Goal: Information Seeking & Learning: Learn about a topic

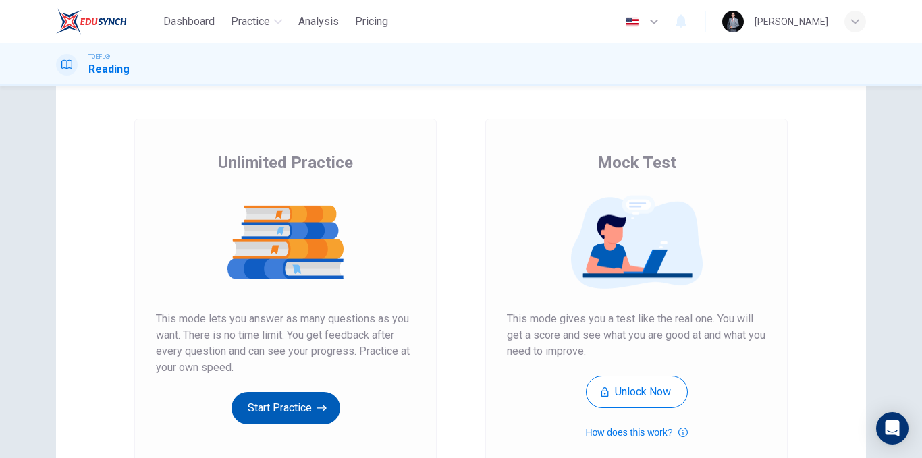
scroll to position [135, 0]
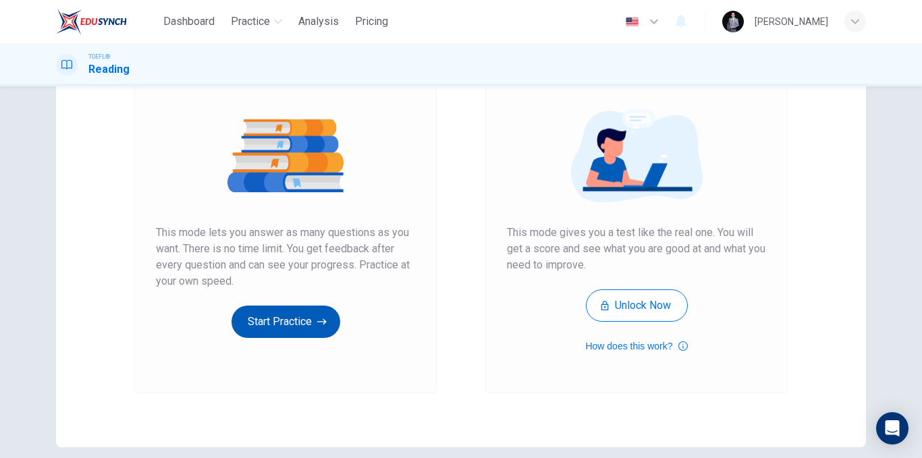
click at [284, 329] on button "Start Practice" at bounding box center [286, 322] width 109 height 32
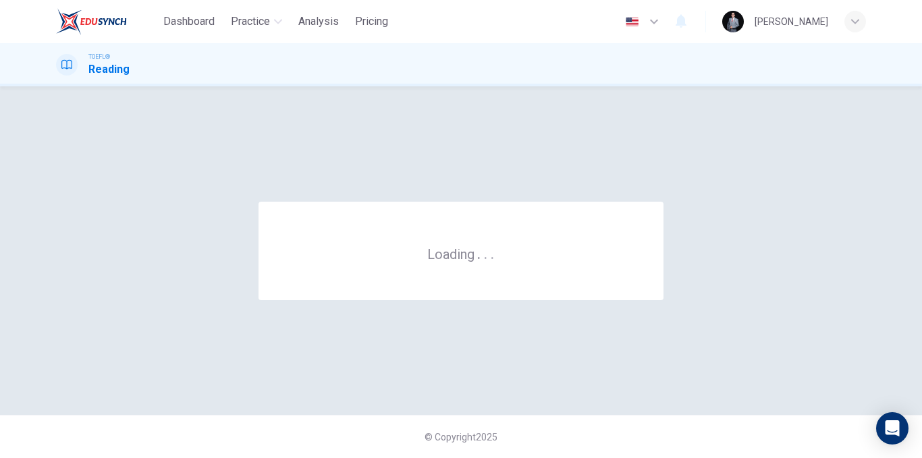
scroll to position [0, 0]
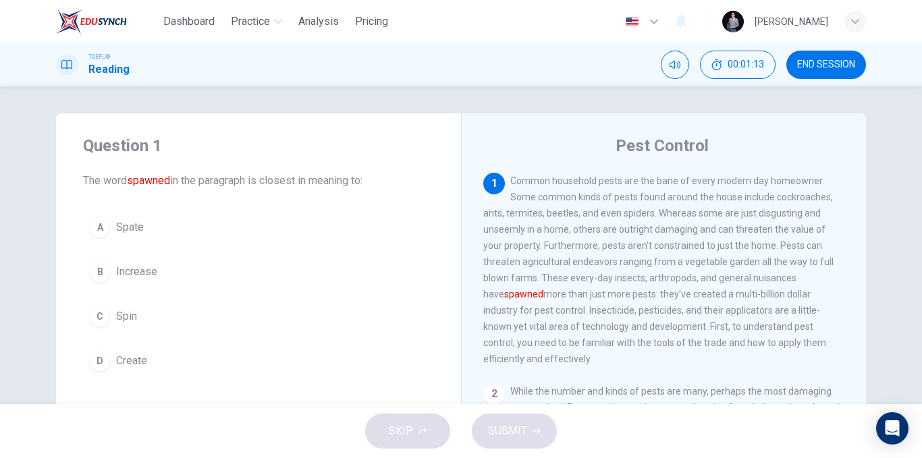
click at [156, 276] on button "B Increase" at bounding box center [258, 272] width 351 height 34
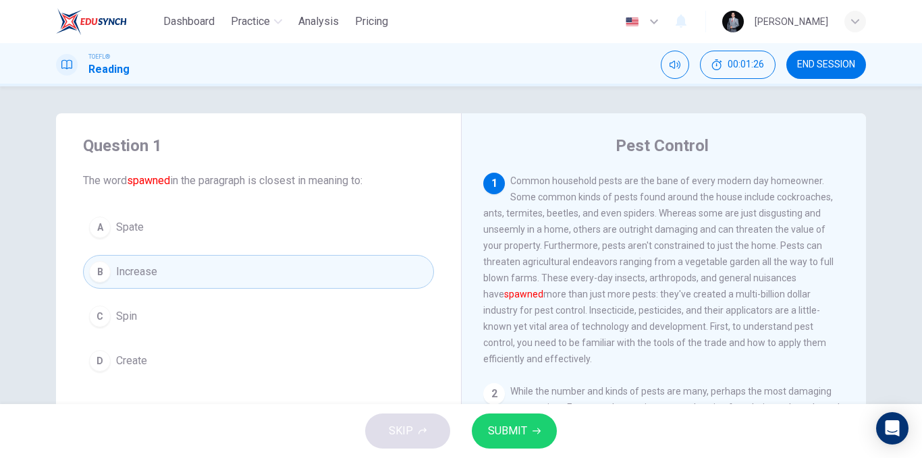
click at [232, 353] on button "D Create" at bounding box center [258, 361] width 351 height 34
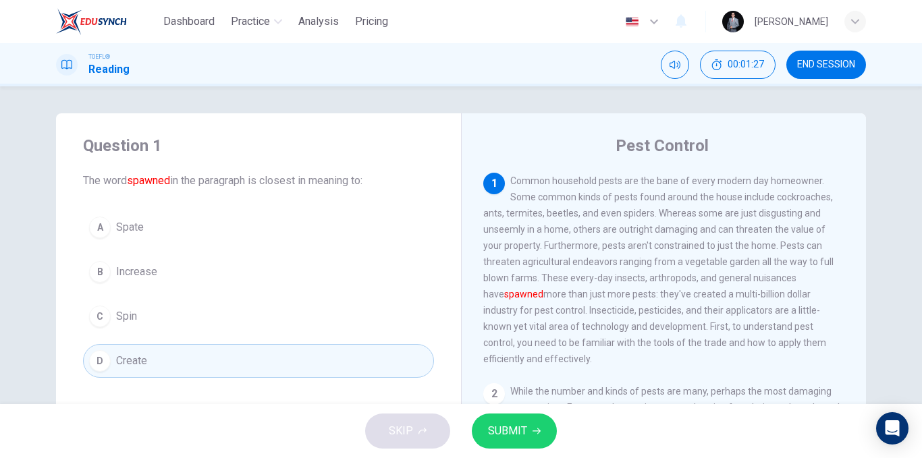
click at [508, 431] on span "SUBMIT" at bounding box center [507, 431] width 39 height 19
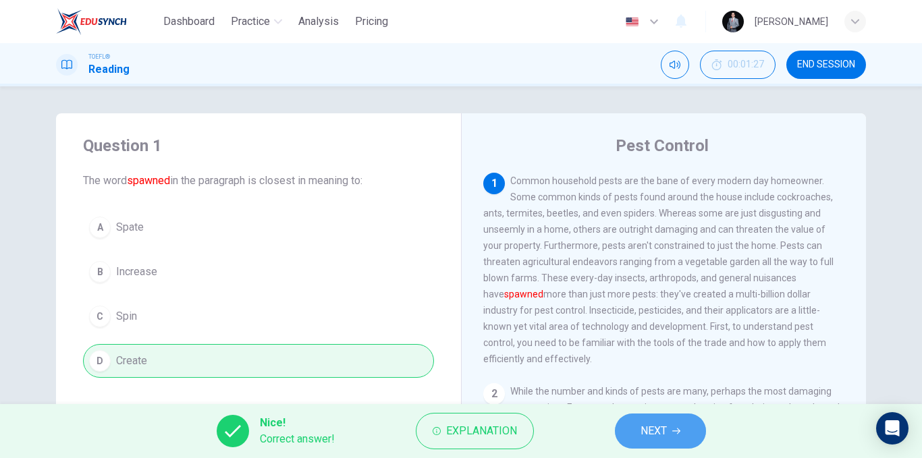
click at [653, 425] on span "NEXT" at bounding box center [654, 431] width 26 height 19
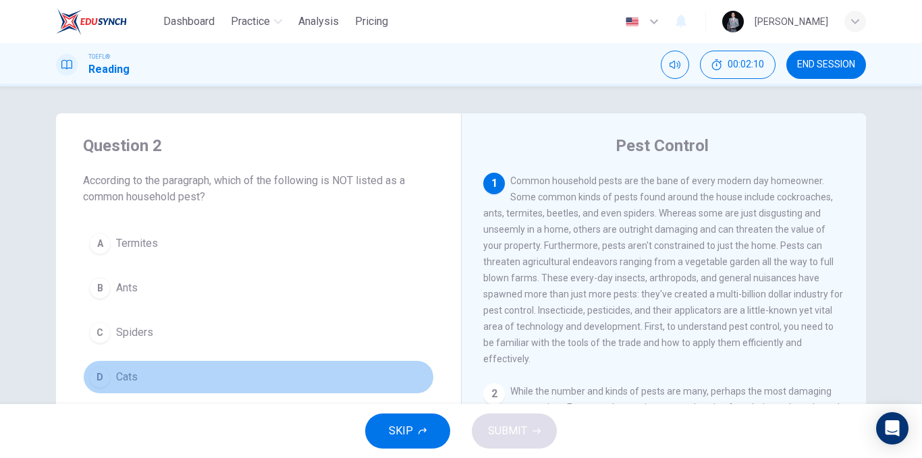
click at [256, 371] on button "D Cats" at bounding box center [258, 377] width 351 height 34
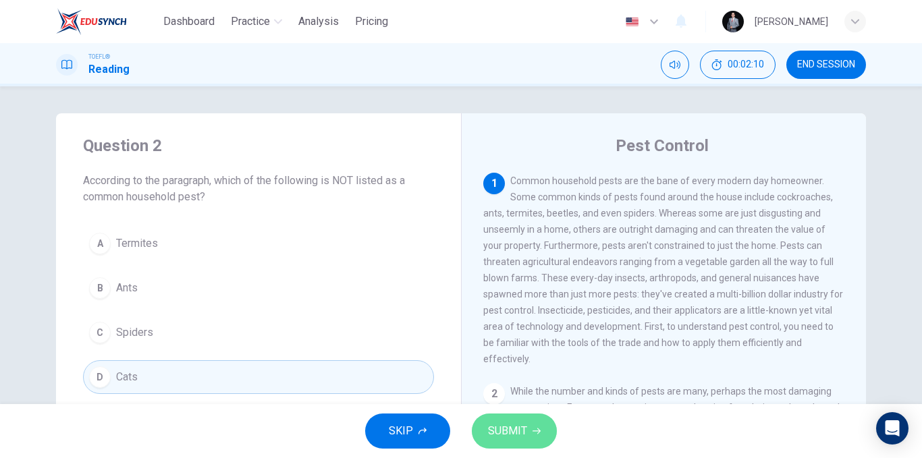
click at [501, 429] on span "SUBMIT" at bounding box center [507, 431] width 39 height 19
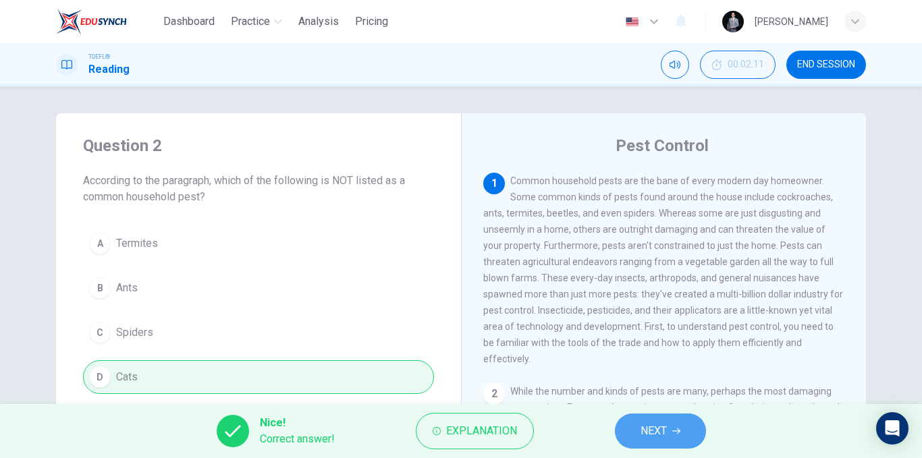
click at [679, 433] on icon "button" at bounding box center [676, 432] width 8 height 6
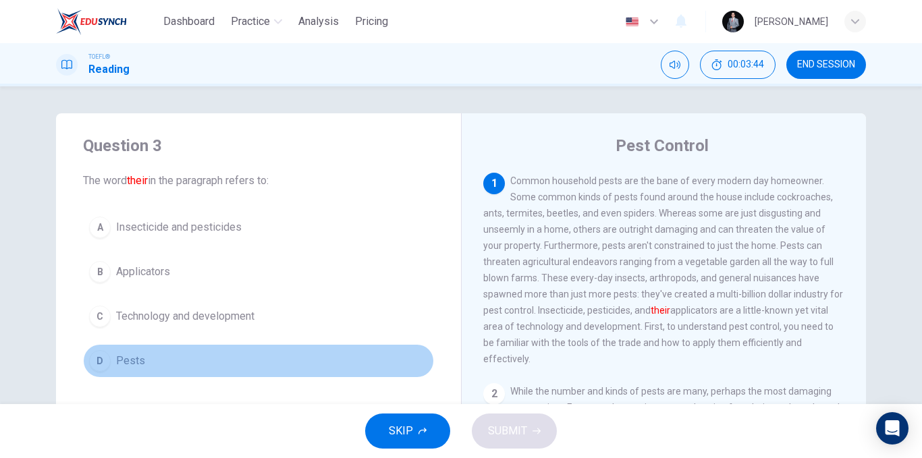
drag, startPoint x: 263, startPoint y: 372, endPoint x: 293, endPoint y: 368, distance: 30.0
click at [264, 372] on button "D Pests" at bounding box center [258, 361] width 351 height 34
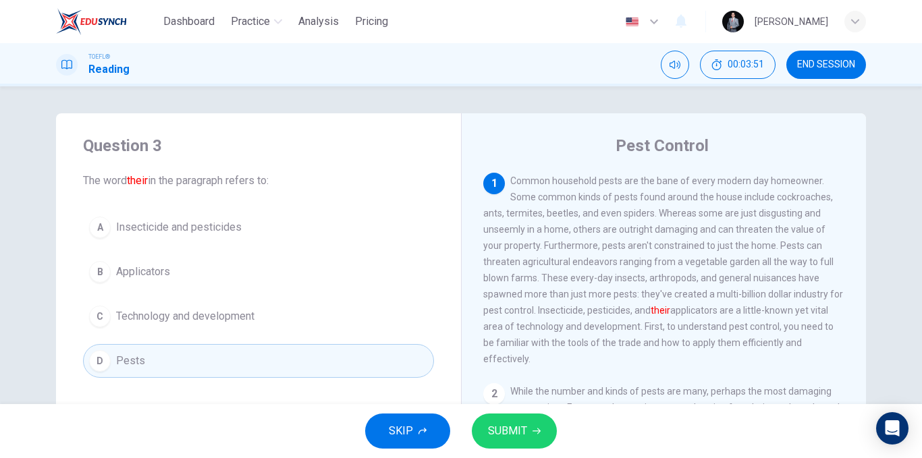
click at [527, 421] on button "SUBMIT" at bounding box center [514, 431] width 85 height 35
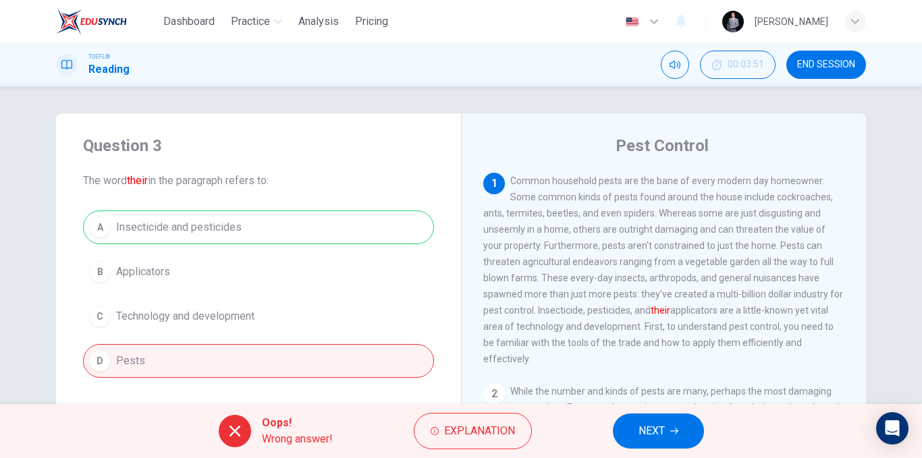
click at [639, 435] on span "NEXT" at bounding box center [651, 431] width 26 height 19
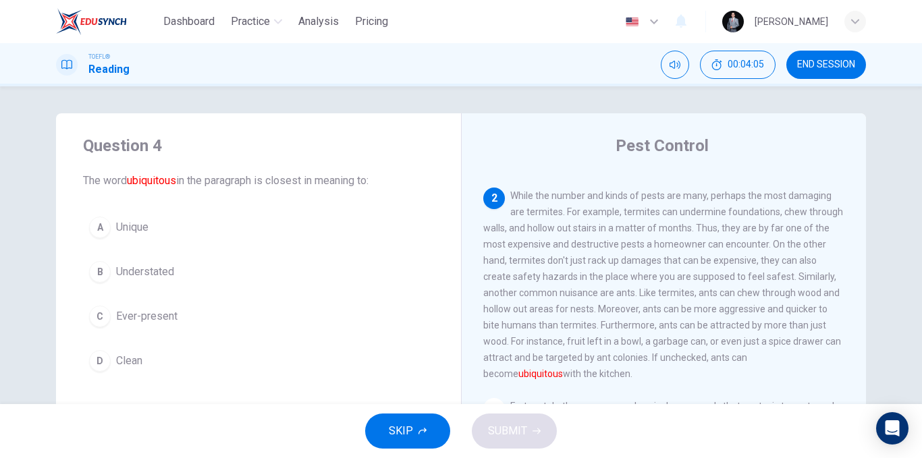
scroll to position [219, 0]
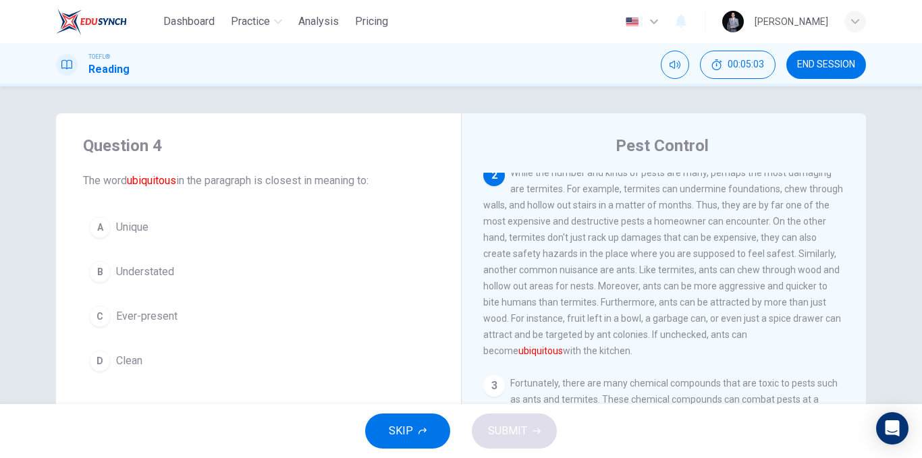
click at [208, 310] on button "C Ever-present" at bounding box center [258, 317] width 351 height 34
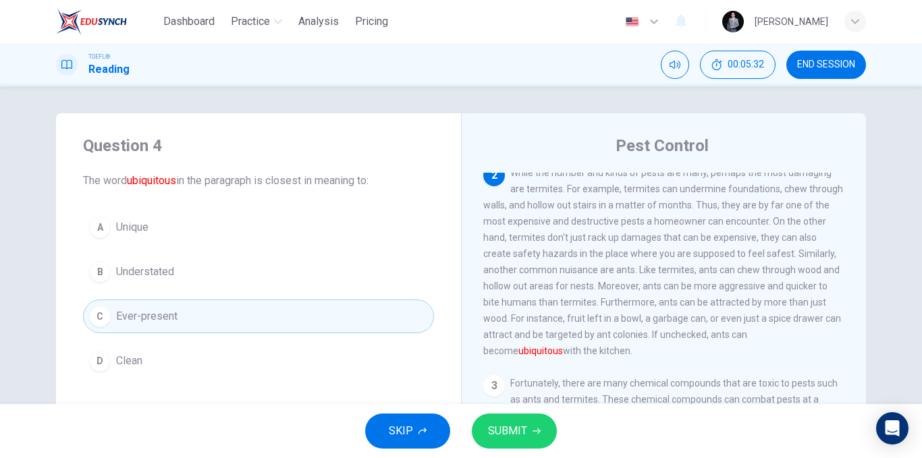
click at [189, 272] on button "B Understated" at bounding box center [258, 272] width 351 height 34
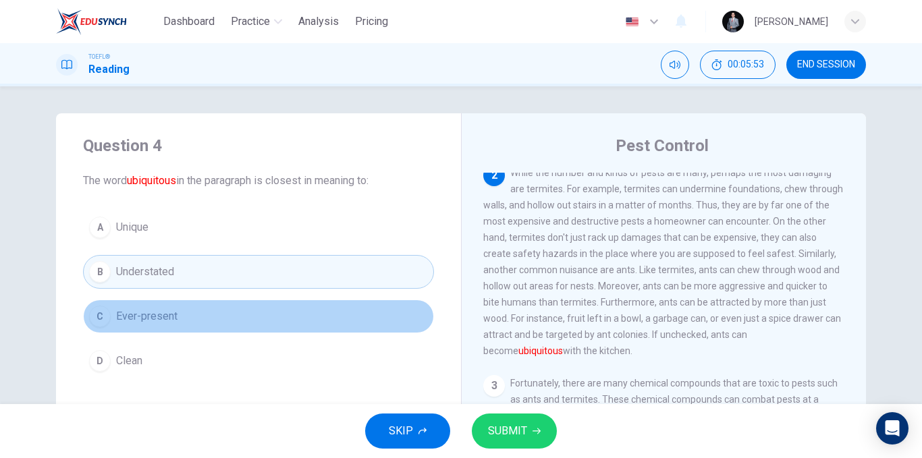
click at [194, 313] on button "C Ever-present" at bounding box center [258, 317] width 351 height 34
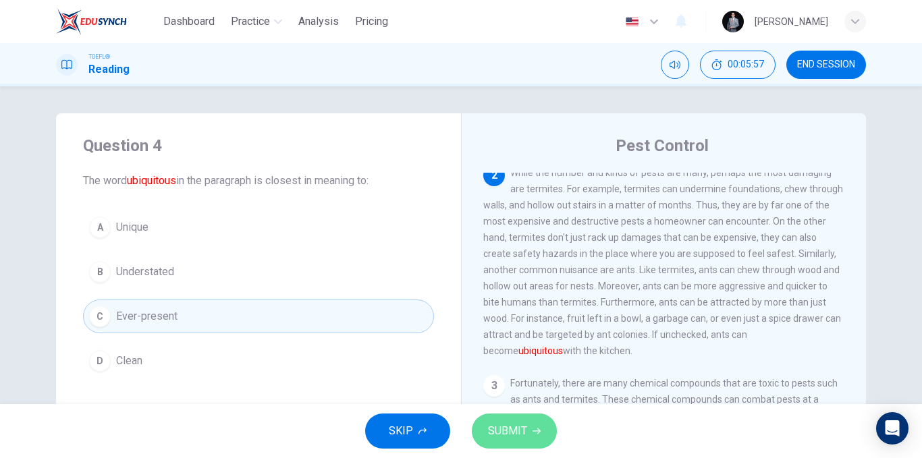
click at [510, 426] on span "SUBMIT" at bounding box center [507, 431] width 39 height 19
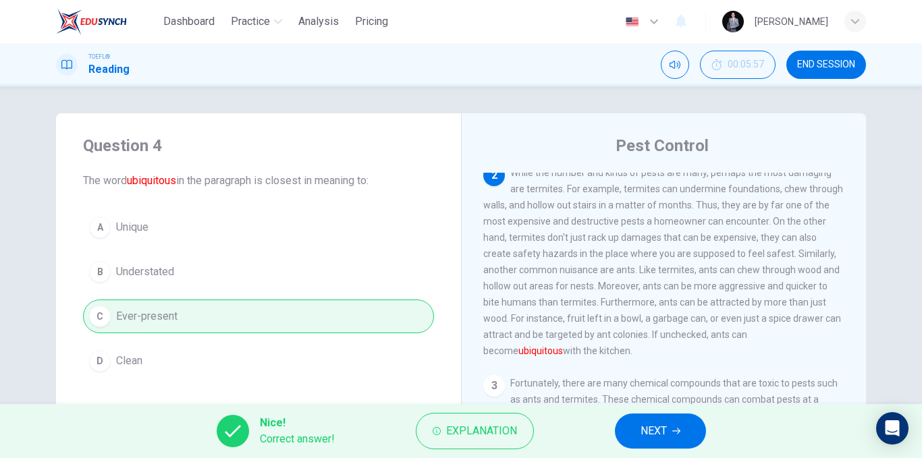
drag, startPoint x: 185, startPoint y: 182, endPoint x: 136, endPoint y: 184, distance: 48.6
click at [136, 184] on span "The word ubiquitous in the paragraph is closest in meaning to:" at bounding box center [258, 181] width 351 height 16
drag, startPoint x: 136, startPoint y: 182, endPoint x: 130, endPoint y: 182, distance: 6.8
click at [130, 182] on font "ubiquitous" at bounding box center [151, 180] width 49 height 13
drag, startPoint x: 128, startPoint y: 180, endPoint x: 157, endPoint y: 184, distance: 28.6
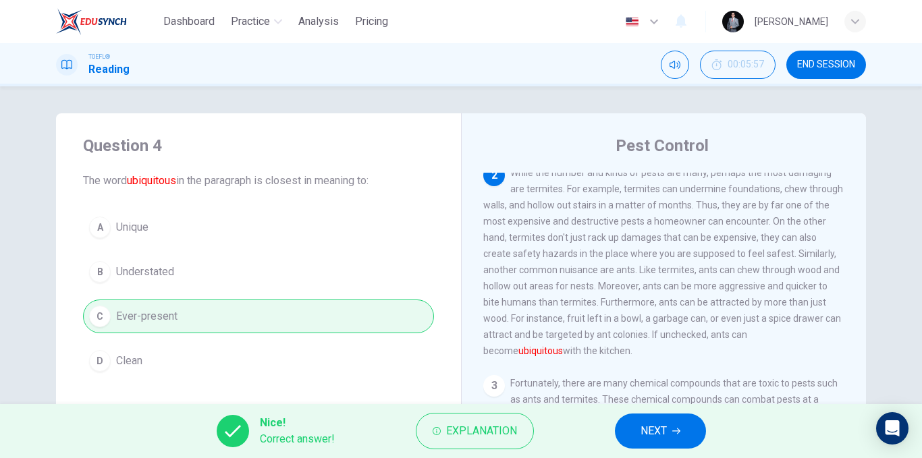
click at [157, 184] on font "ubiquitous" at bounding box center [151, 180] width 49 height 13
drag, startPoint x: 138, startPoint y: 179, endPoint x: 176, endPoint y: 178, distance: 37.8
click at [134, 173] on span "The word ubiquitous in the paragraph is closest in meaning to:" at bounding box center [258, 181] width 351 height 16
drag, startPoint x: 134, startPoint y: 173, endPoint x: 224, endPoint y: 180, distance: 90.7
click at [224, 180] on span "The word ubiquitous in the paragraph is closest in meaning to:" at bounding box center [258, 181] width 351 height 16
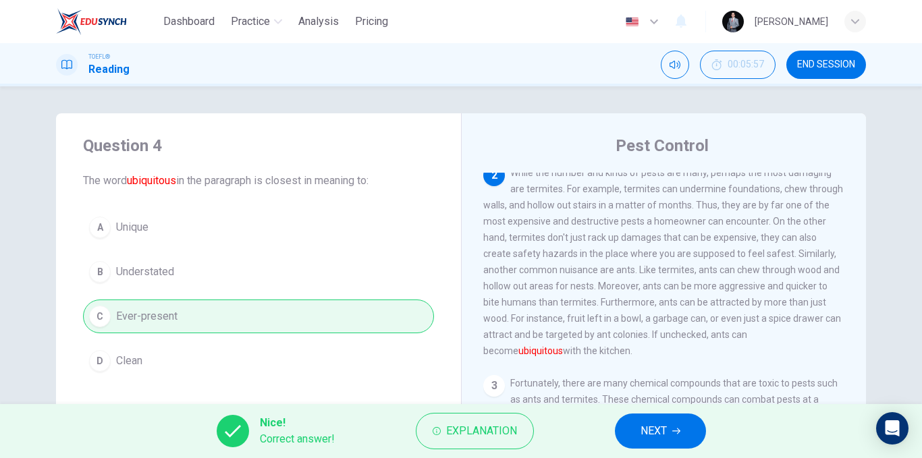
click at [385, 165] on div "Question 4 The word ubiquitous in the paragraph is closest in meaning to:" at bounding box center [258, 162] width 351 height 54
click at [651, 424] on span "NEXT" at bounding box center [654, 431] width 26 height 19
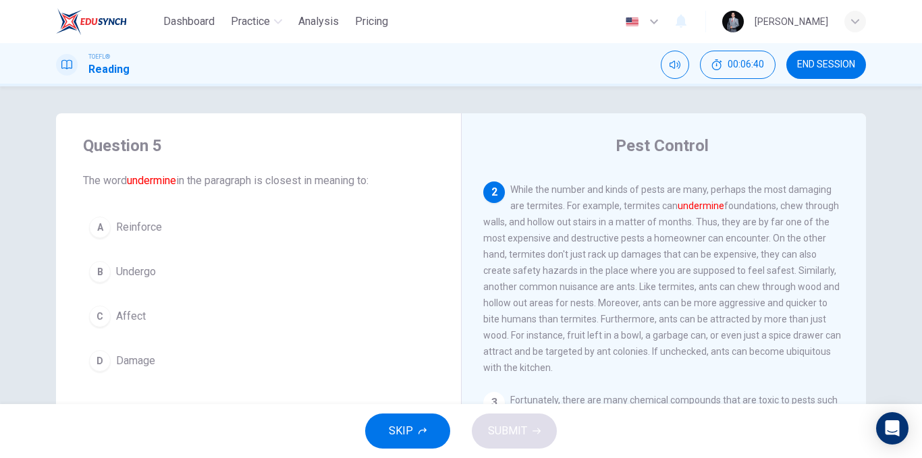
drag, startPoint x: 181, startPoint y: 340, endPoint x: 192, endPoint y: 355, distance: 18.4
click at [182, 340] on div "A Reinforce B Undergo C Affect D Damage" at bounding box center [258, 294] width 351 height 167
click at [194, 355] on button "D Damage" at bounding box center [258, 361] width 351 height 34
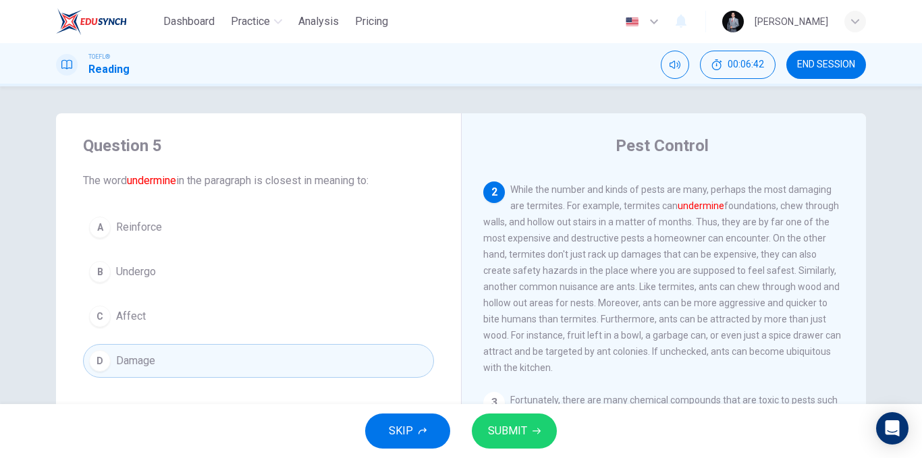
click at [514, 429] on span "SUBMIT" at bounding box center [507, 431] width 39 height 19
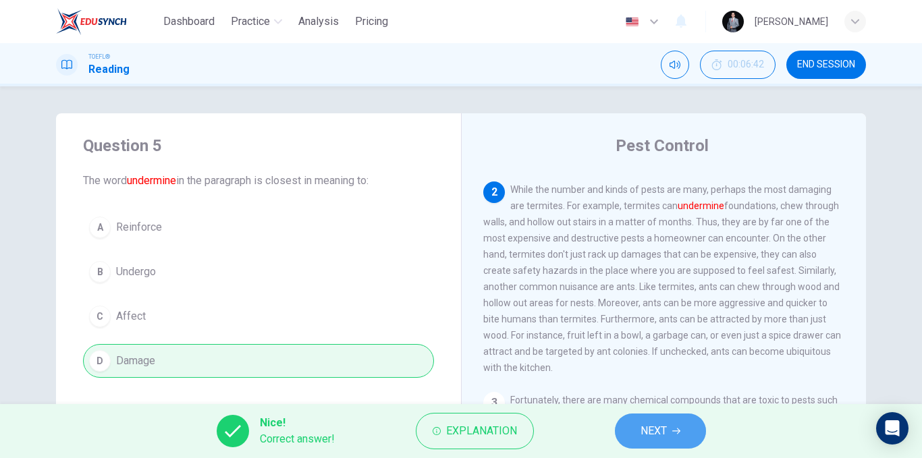
click at [680, 431] on icon "button" at bounding box center [676, 432] width 8 height 6
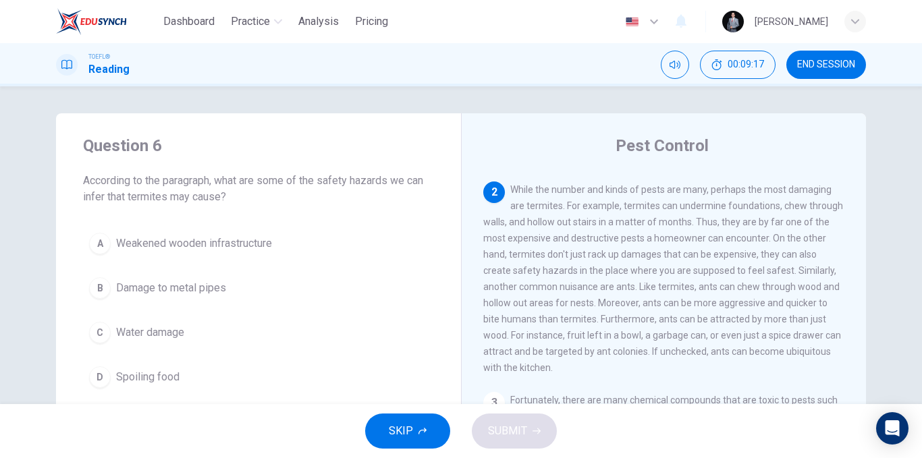
click at [268, 247] on span "Weakened wooden infrastructure" at bounding box center [194, 244] width 156 height 16
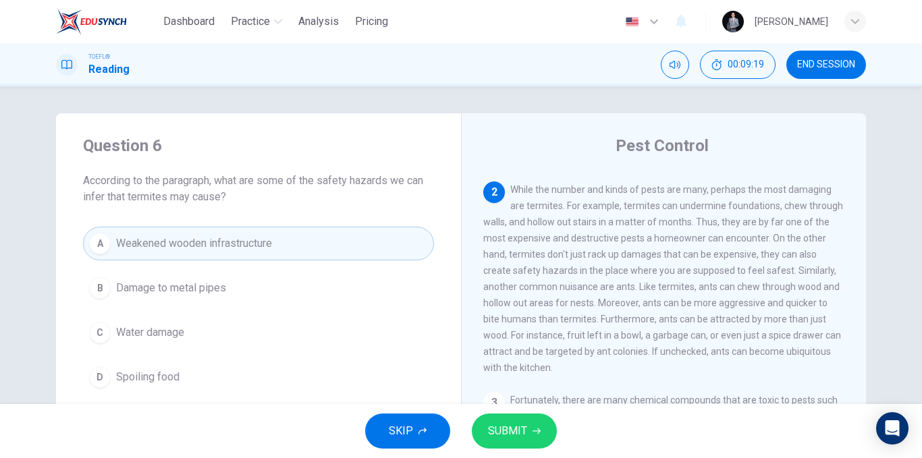
click at [495, 435] on span "SUBMIT" at bounding box center [507, 431] width 39 height 19
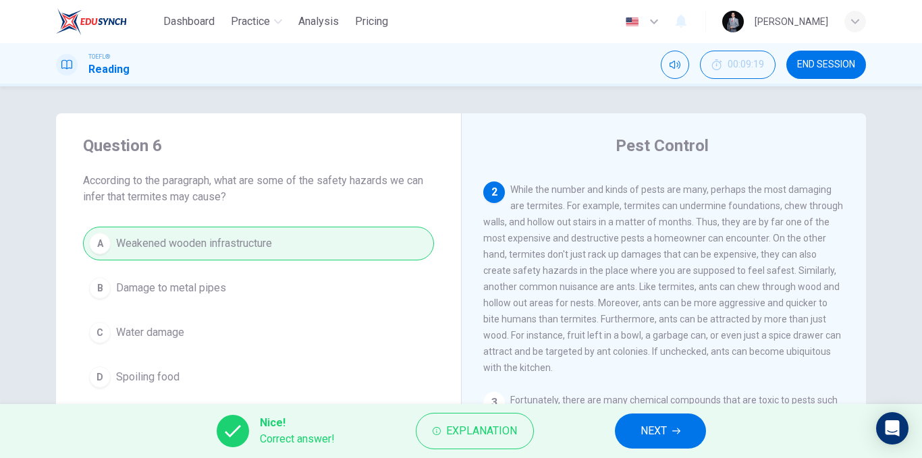
click at [659, 432] on span "NEXT" at bounding box center [654, 431] width 26 height 19
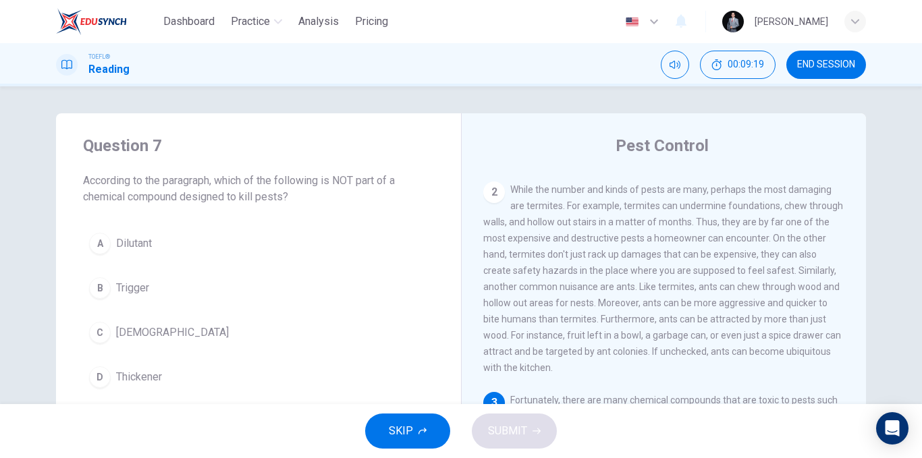
scroll to position [370, 0]
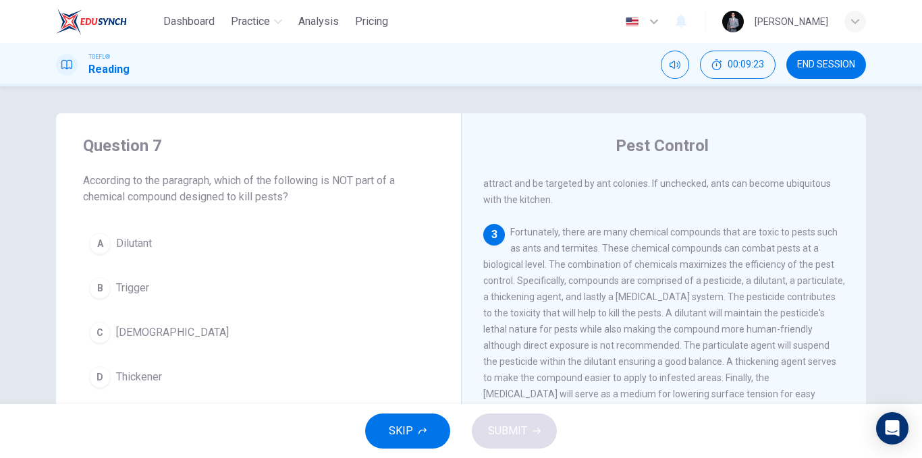
drag, startPoint x: 336, startPoint y: 182, endPoint x: 381, endPoint y: 182, distance: 45.2
click at [381, 182] on span "According to the paragraph, which of the following is NOT part of a chemical co…" at bounding box center [258, 189] width 351 height 32
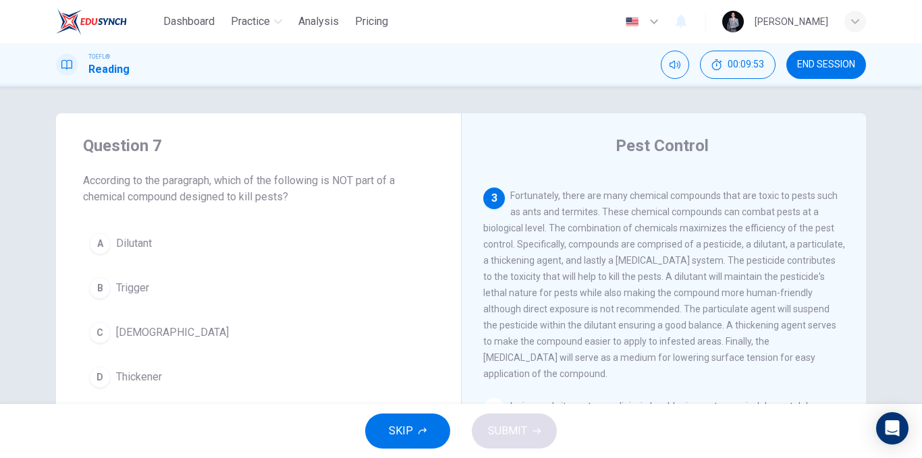
scroll to position [437, 0]
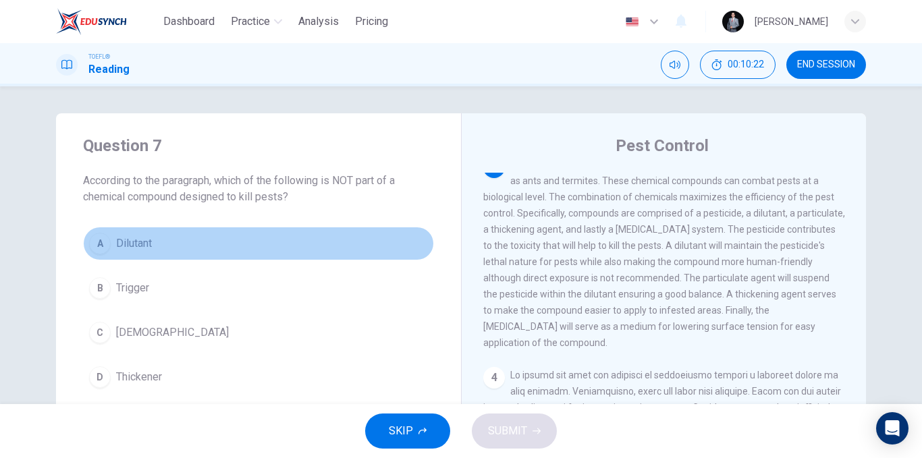
click at [160, 244] on button "A Dilutant" at bounding box center [258, 244] width 351 height 34
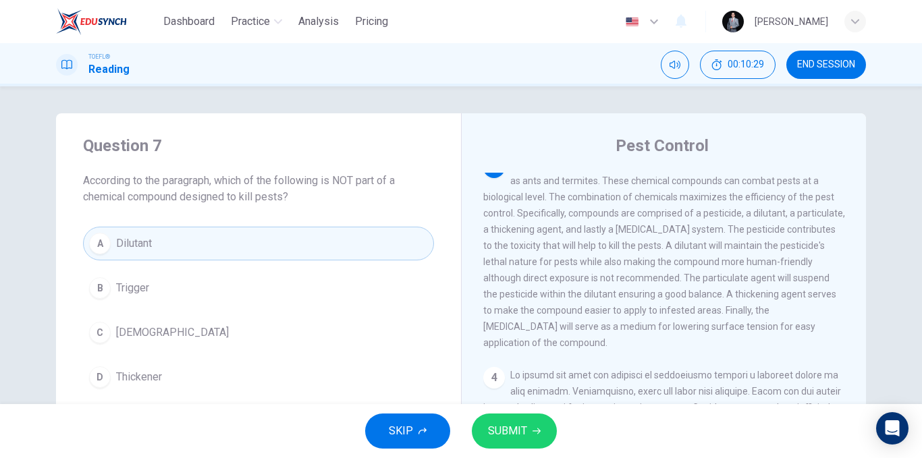
click at [527, 429] on button "SUBMIT" at bounding box center [514, 431] width 85 height 35
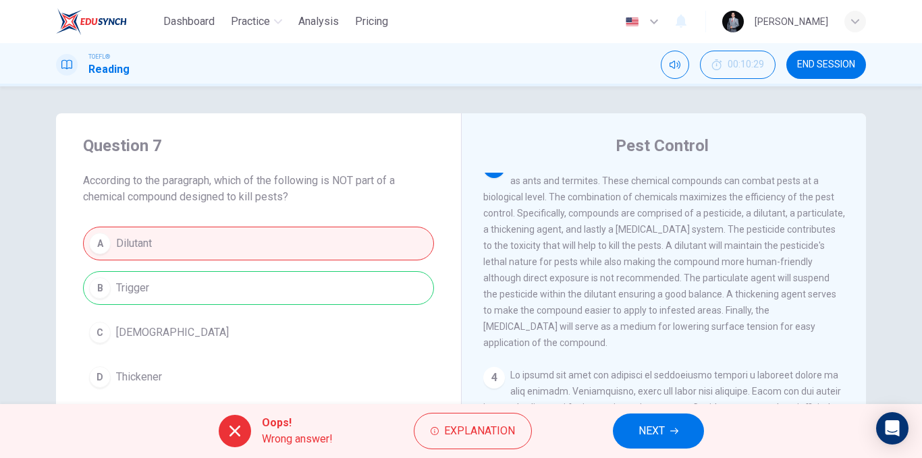
click at [654, 428] on span "NEXT" at bounding box center [651, 431] width 26 height 19
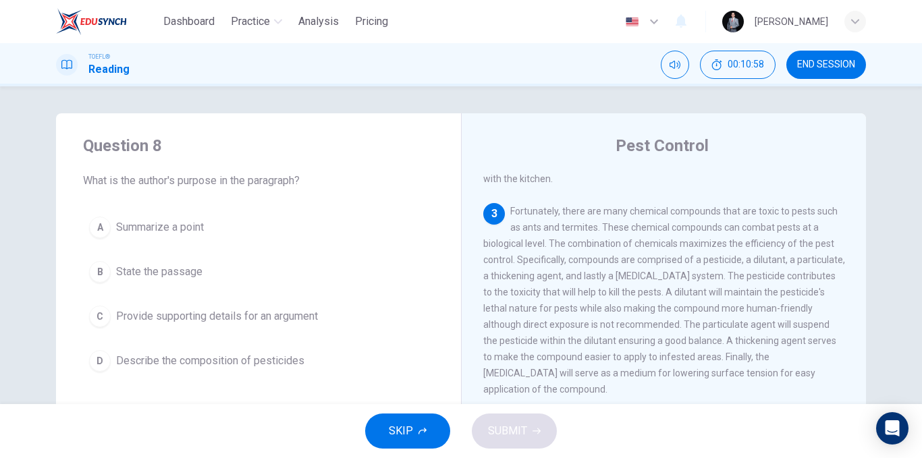
scroll to position [385, 0]
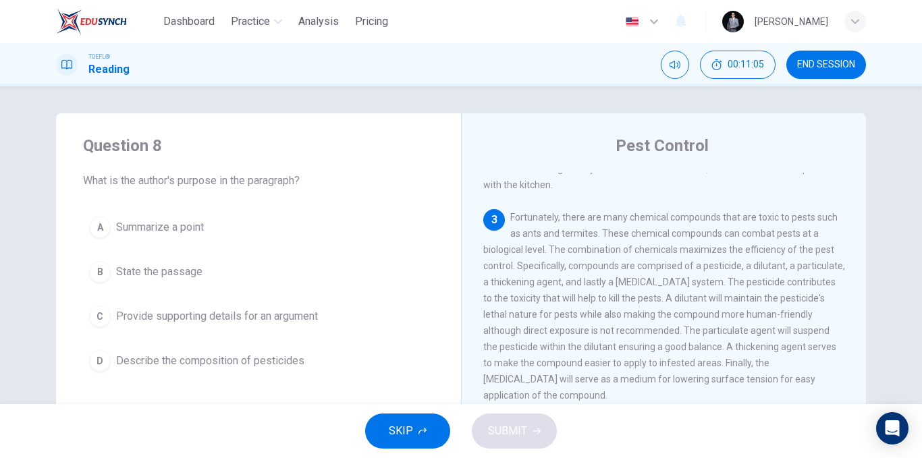
drag, startPoint x: 175, startPoint y: 226, endPoint x: 310, endPoint y: 246, distance: 136.5
click at [176, 226] on span "Summarize a point" at bounding box center [160, 227] width 88 height 16
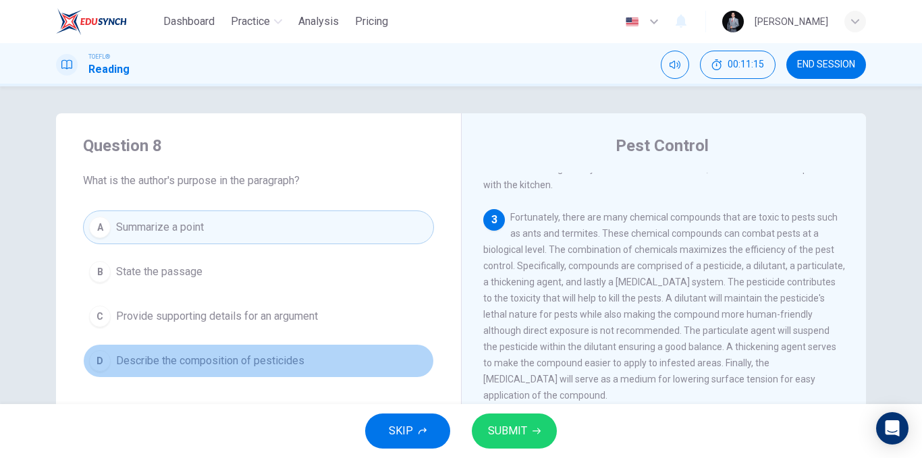
click at [300, 369] on button "D Describe the composition of pesticides" at bounding box center [258, 361] width 351 height 34
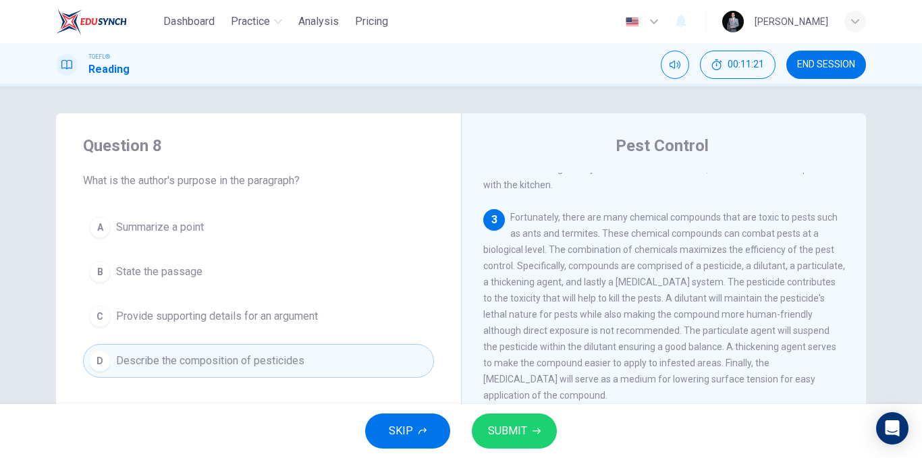
click at [508, 427] on span "SUBMIT" at bounding box center [507, 431] width 39 height 19
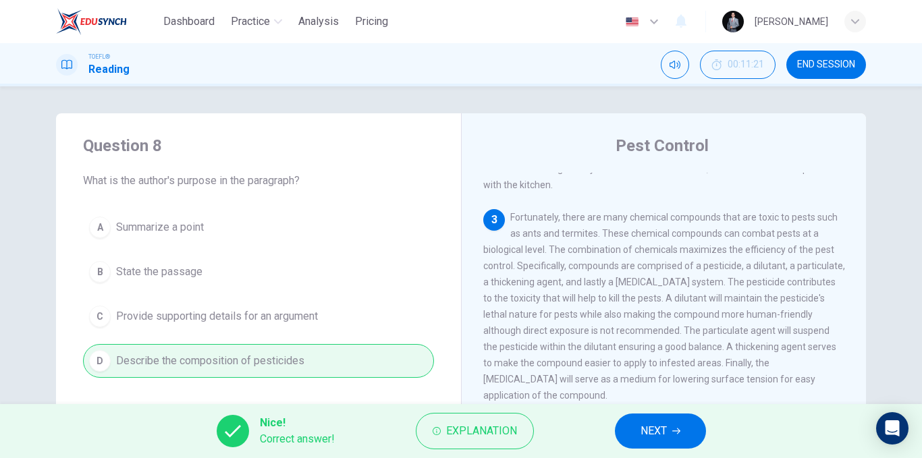
click at [632, 427] on button "NEXT" at bounding box center [660, 431] width 91 height 35
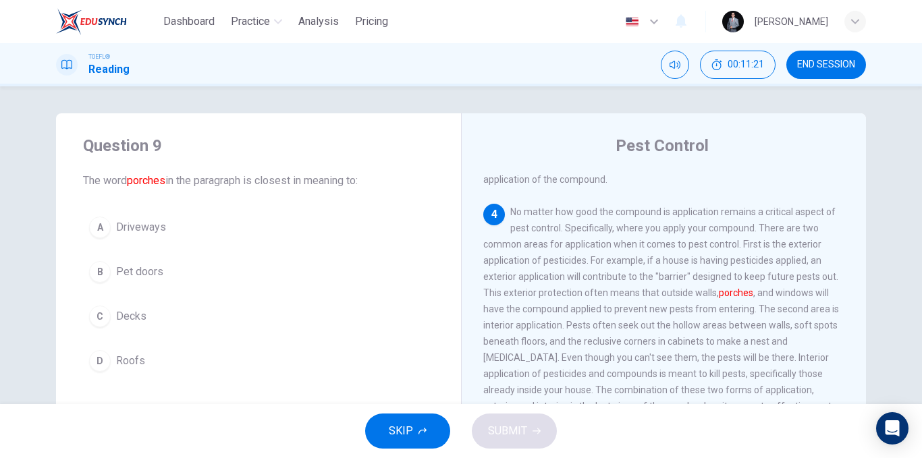
scroll to position [605, 0]
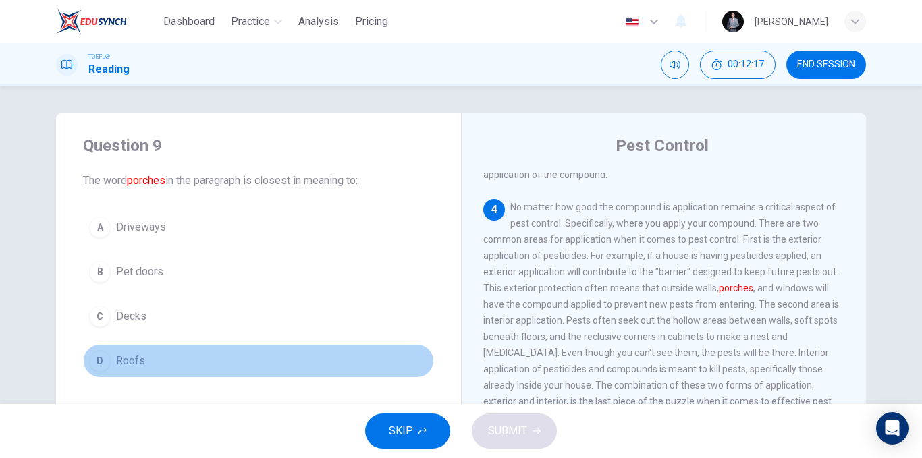
click at [173, 364] on button "D Roofs" at bounding box center [258, 361] width 351 height 34
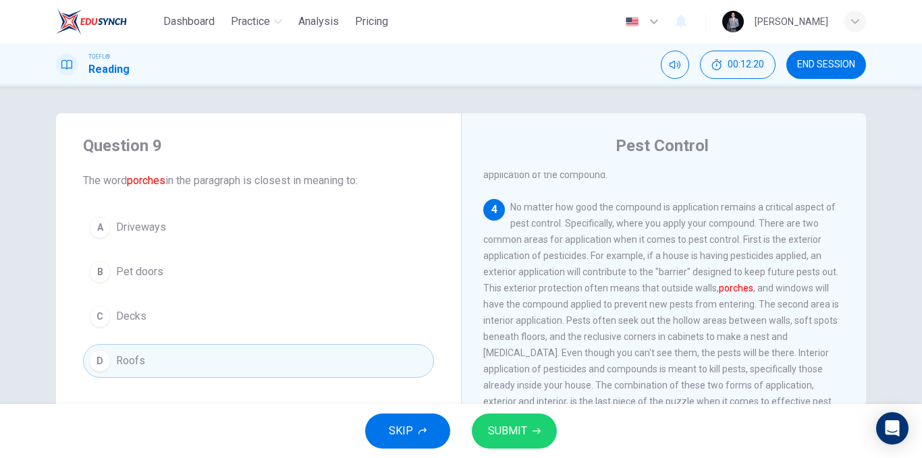
click at [526, 440] on span "SUBMIT" at bounding box center [507, 431] width 39 height 19
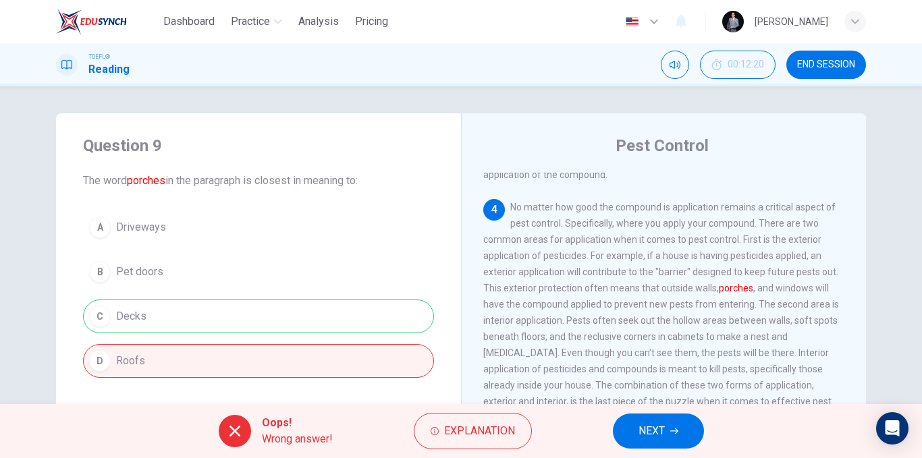
drag, startPoint x: 151, startPoint y: 309, endPoint x: 92, endPoint y: 325, distance: 60.9
click at [92, 325] on div "A Driveways B Pet doors C Decks D Roofs" at bounding box center [258, 294] width 351 height 167
drag, startPoint x: 104, startPoint y: 321, endPoint x: 114, endPoint y: 327, distance: 11.8
click at [113, 327] on div "A Driveways B Pet doors C Decks D Roofs" at bounding box center [258, 294] width 351 height 167
drag, startPoint x: 114, startPoint y: 327, endPoint x: 123, endPoint y: 322, distance: 10.0
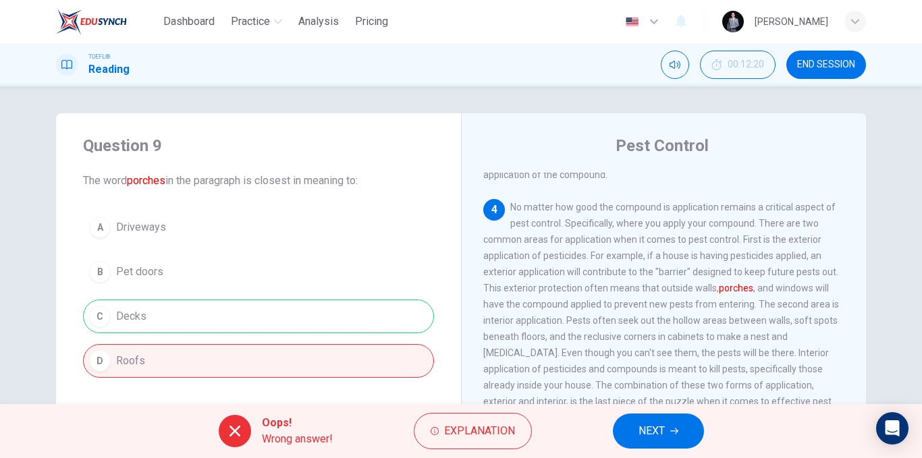
click at [115, 326] on div "A Driveways B Pet doors C Decks D Roofs" at bounding box center [258, 294] width 351 height 167
drag, startPoint x: 123, startPoint y: 322, endPoint x: 387, endPoint y: 299, distance: 265.6
click at [157, 317] on div "A Driveways B Pet doors C Decks D Roofs" at bounding box center [258, 294] width 351 height 167
click at [636, 437] on button "NEXT" at bounding box center [658, 431] width 91 height 35
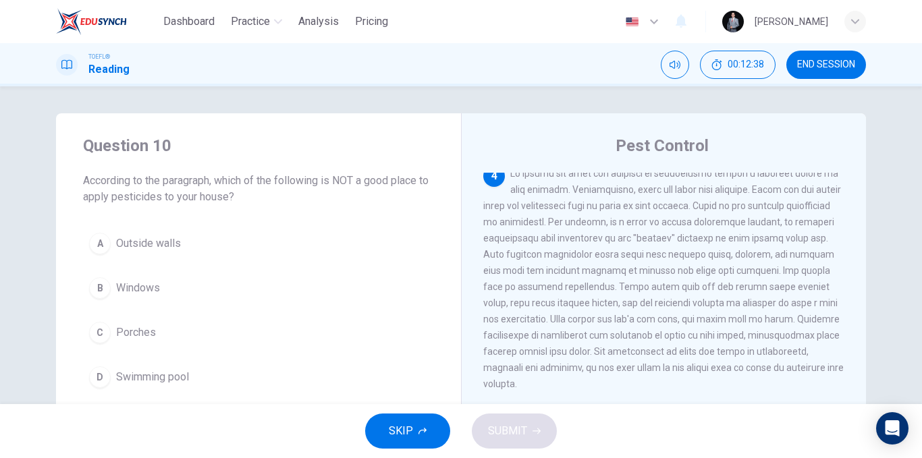
drag, startPoint x: 360, startPoint y: 175, endPoint x: 319, endPoint y: 179, distance: 41.3
click at [319, 179] on span "According to the paragraph, which of the following is NOT a good place to apply…" at bounding box center [258, 189] width 351 height 32
click at [187, 375] on span "Swimming pool" at bounding box center [152, 377] width 73 height 16
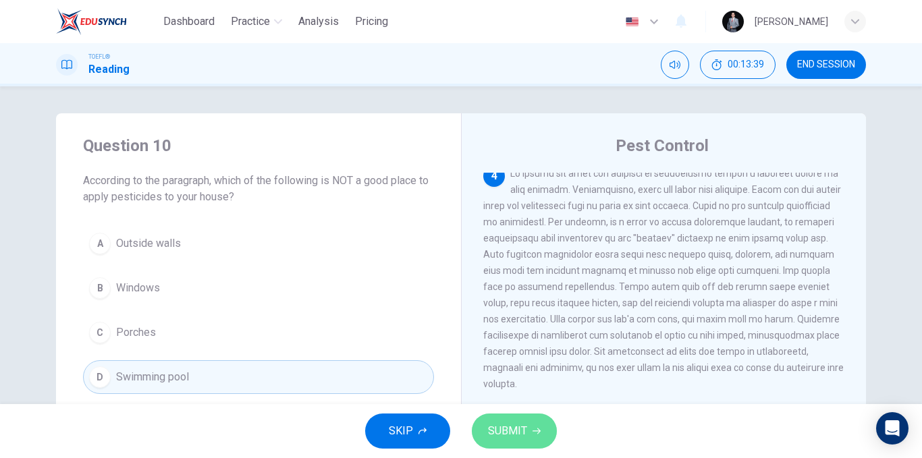
click at [537, 429] on icon "button" at bounding box center [537, 432] width 8 height 6
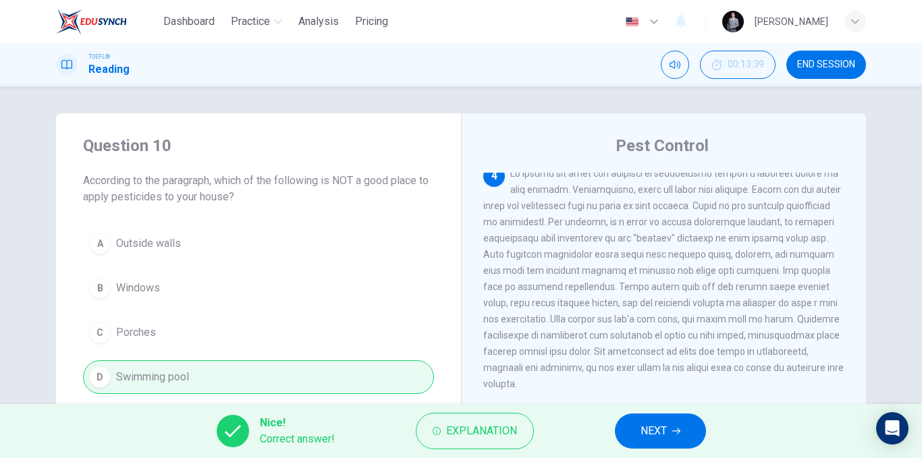
click at [666, 418] on button "NEXT" at bounding box center [660, 431] width 91 height 35
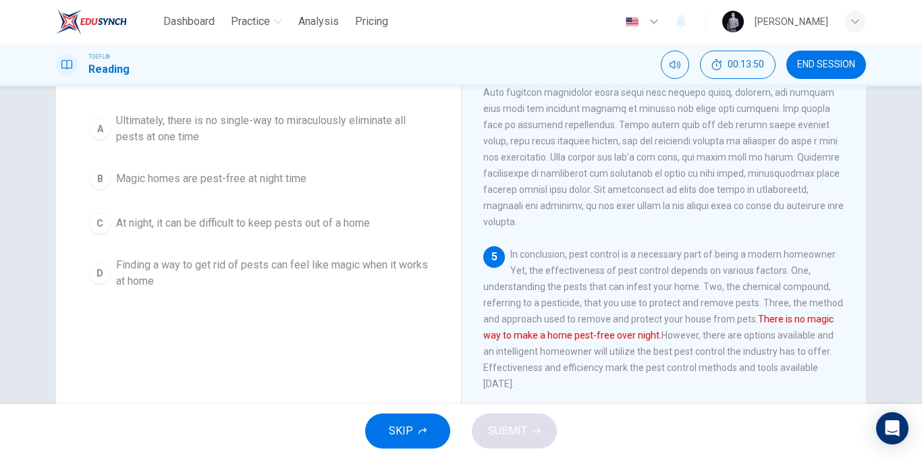
scroll to position [70, 0]
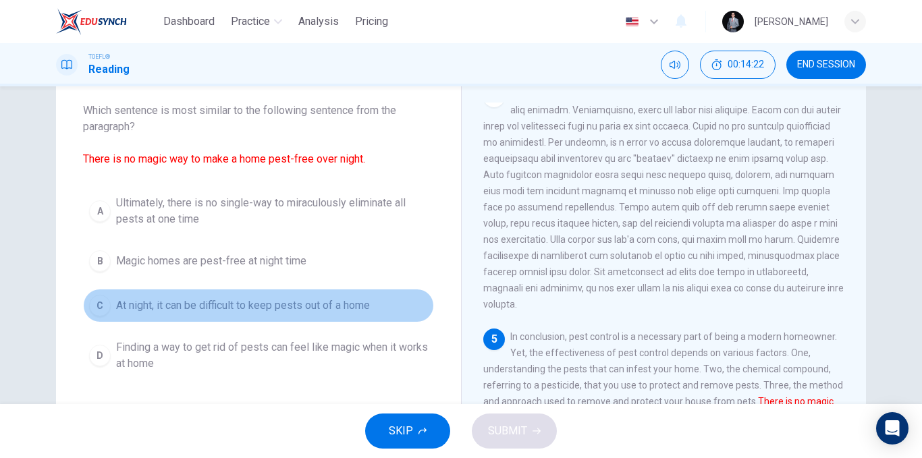
click at [340, 308] on span "At night, it can be difficult to keep pests out of a home" at bounding box center [243, 306] width 254 height 16
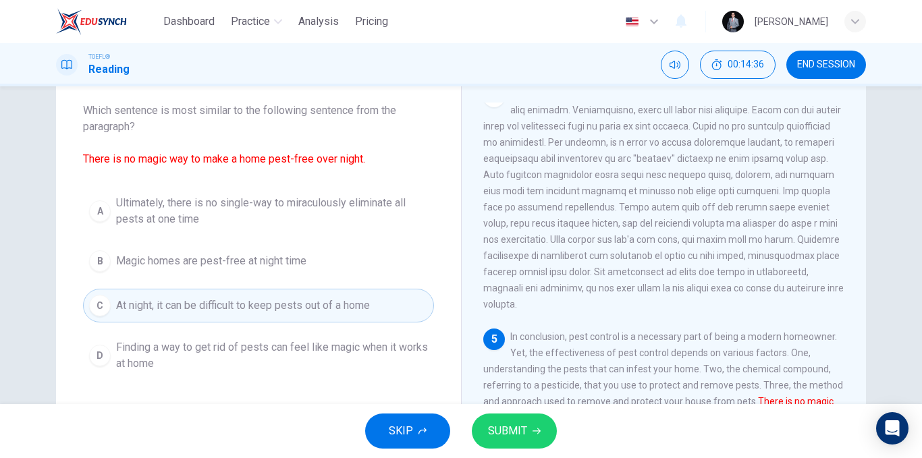
click at [343, 352] on span "Finding a way to get rid of pests can feel like magic when it works at home" at bounding box center [272, 355] width 312 height 32
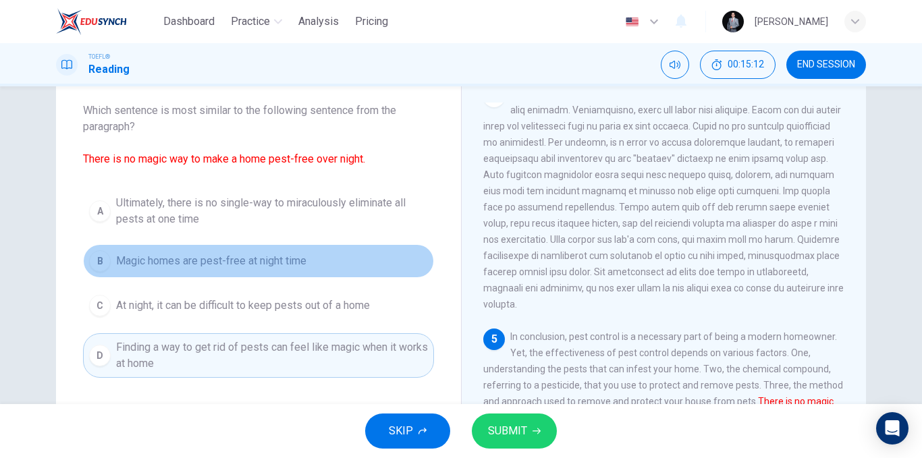
click at [222, 258] on span "Magic homes are pest-free at night time" at bounding box center [211, 261] width 190 height 16
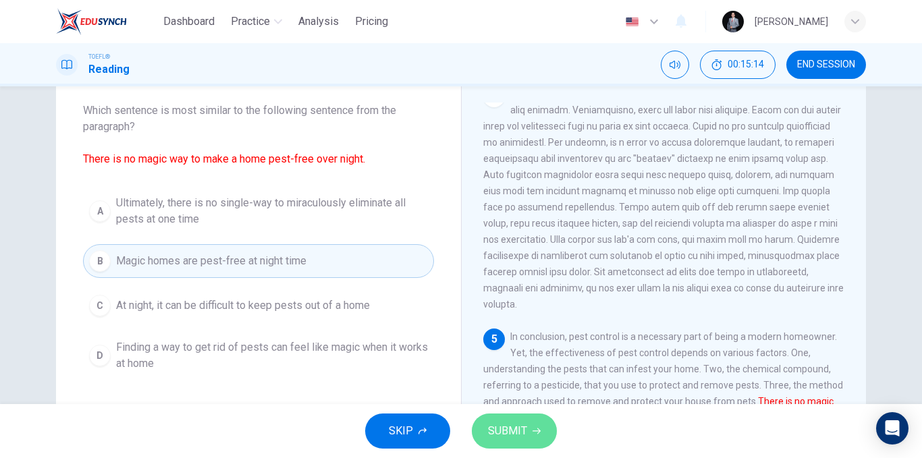
click at [499, 438] on span "SUBMIT" at bounding box center [507, 431] width 39 height 19
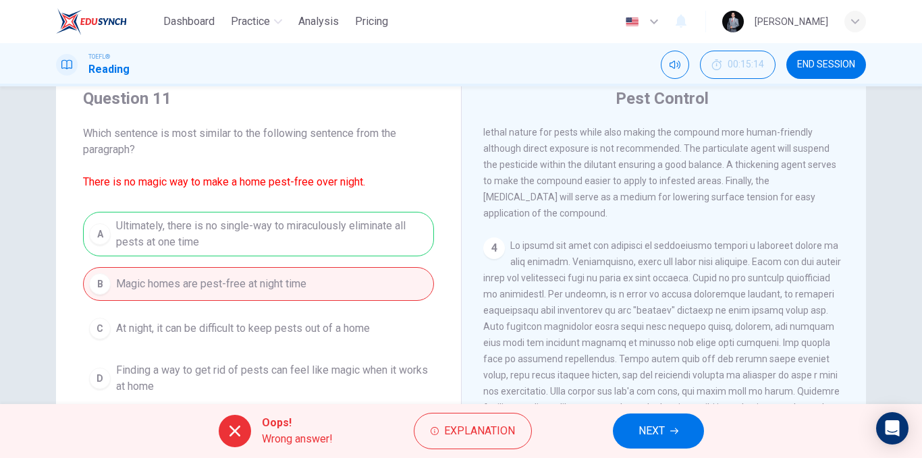
scroll to position [67, 0]
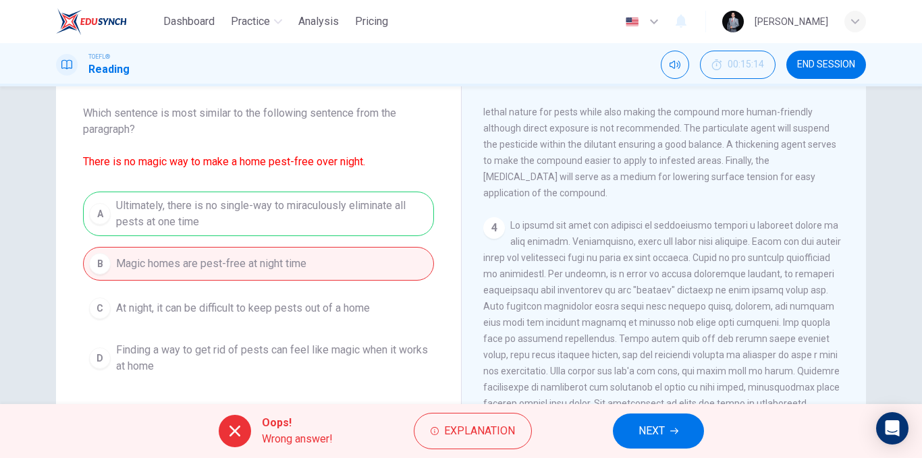
click at [640, 425] on span "NEXT" at bounding box center [651, 431] width 26 height 19
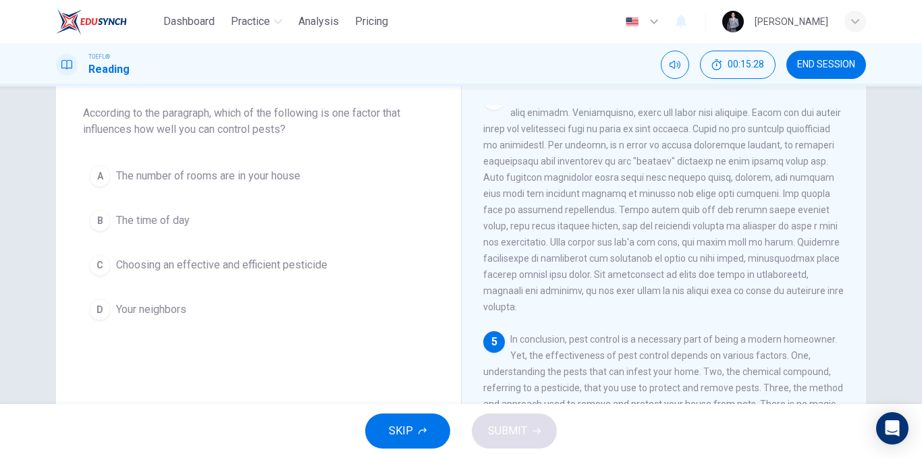
drag, startPoint x: 256, startPoint y: 126, endPoint x: 281, endPoint y: 127, distance: 25.0
click at [281, 127] on span "According to the paragraph, which of the following is one factor that influence…" at bounding box center [258, 121] width 351 height 32
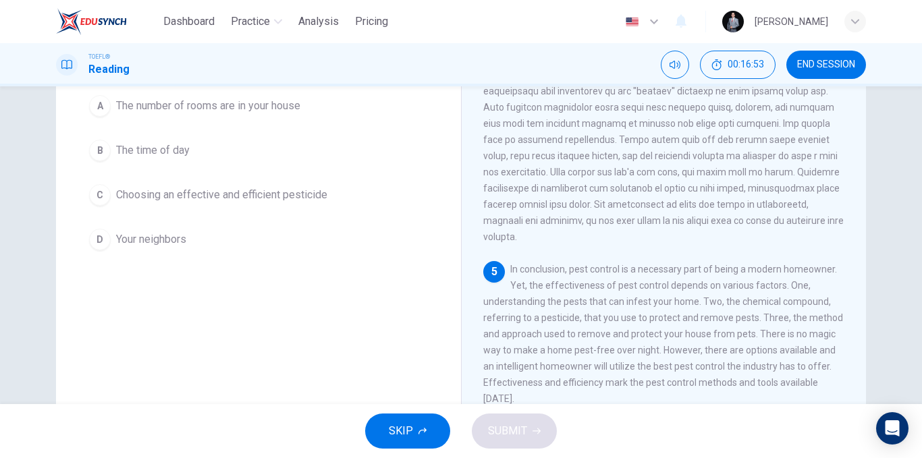
scroll to position [70, 0]
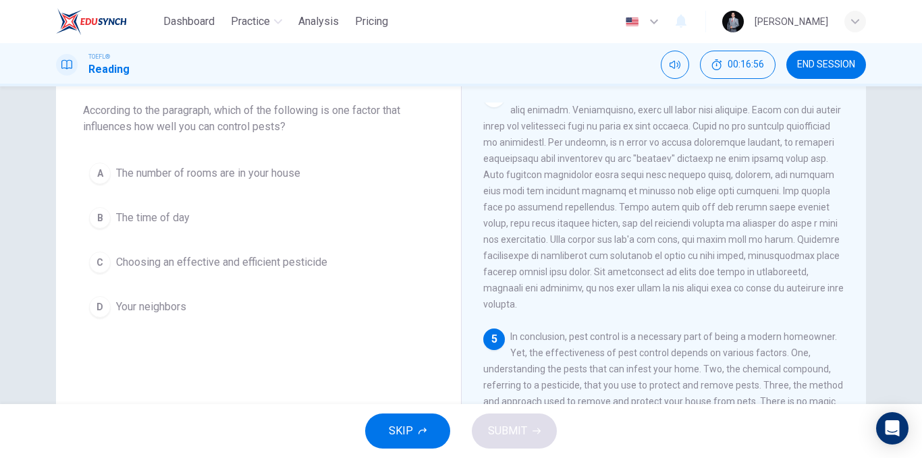
click at [249, 263] on span "Choosing an effective and efficient pesticide" at bounding box center [221, 262] width 211 height 16
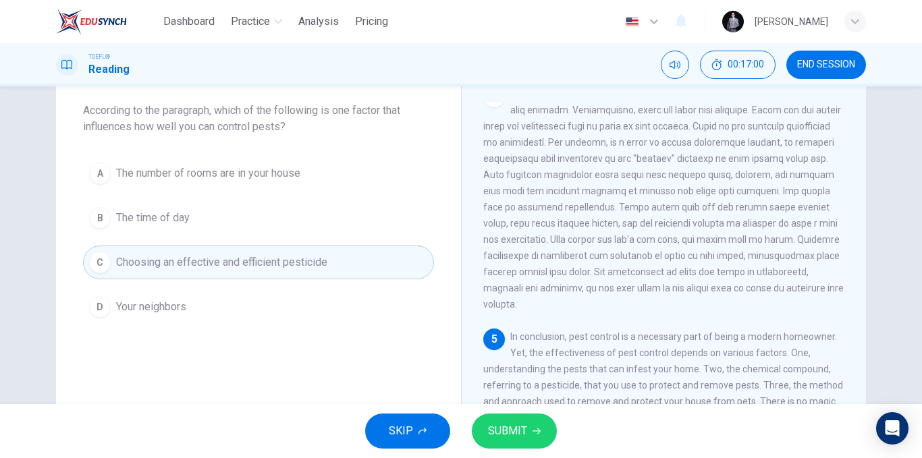
click at [519, 435] on span "SUBMIT" at bounding box center [507, 431] width 39 height 19
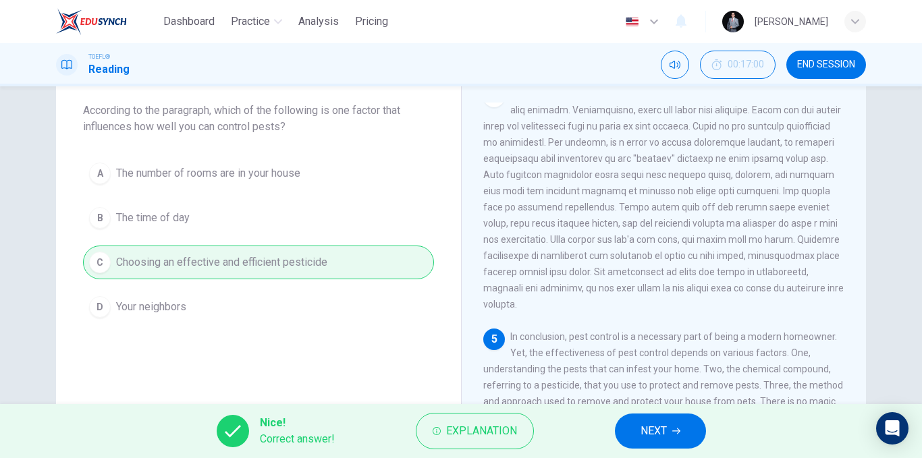
click at [665, 429] on span "NEXT" at bounding box center [654, 431] width 26 height 19
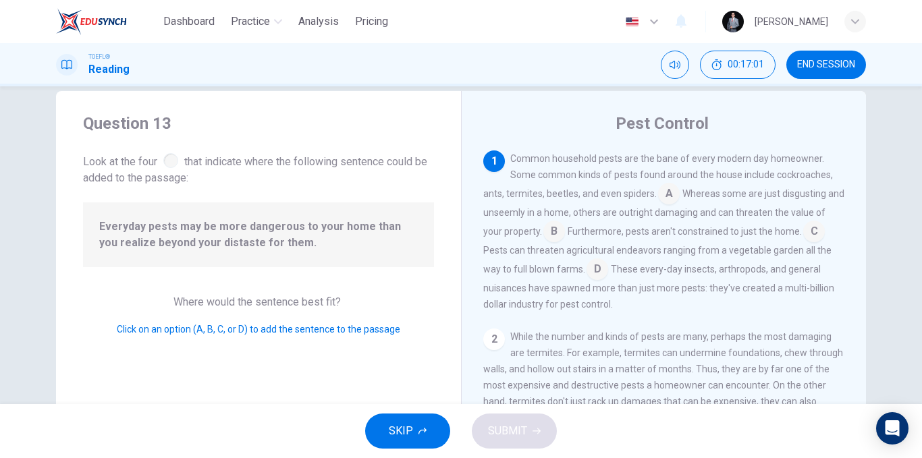
scroll to position [3, 0]
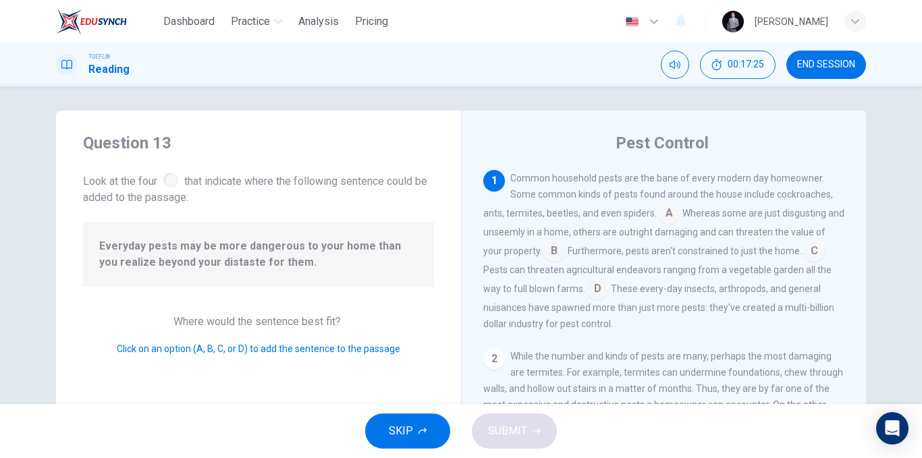
click at [670, 218] on input at bounding box center [669, 215] width 22 height 22
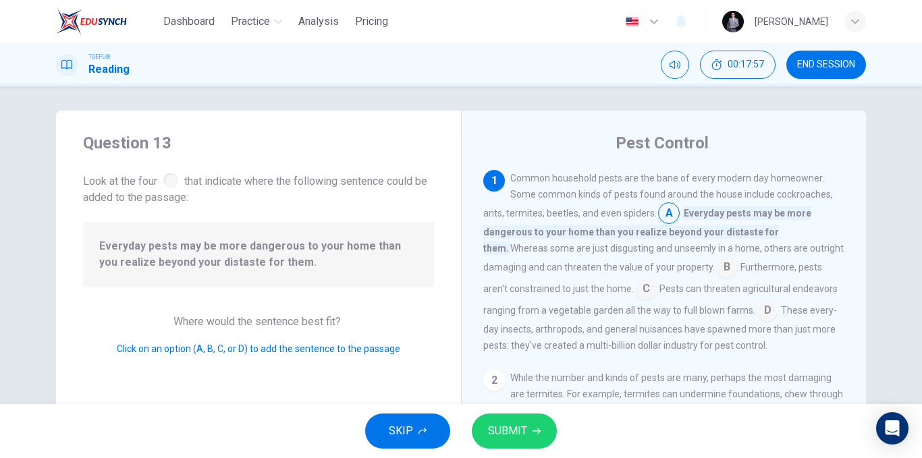
click at [716, 270] on input at bounding box center [727, 269] width 22 height 22
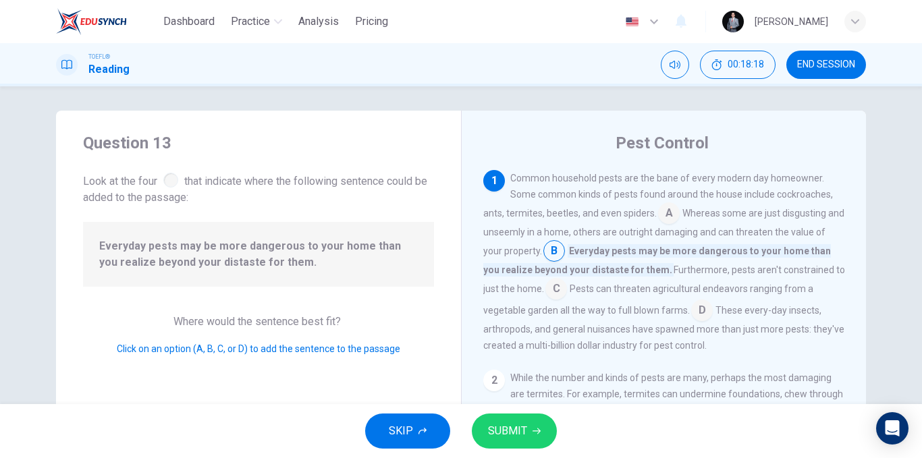
click at [658, 214] on input at bounding box center [669, 215] width 22 height 22
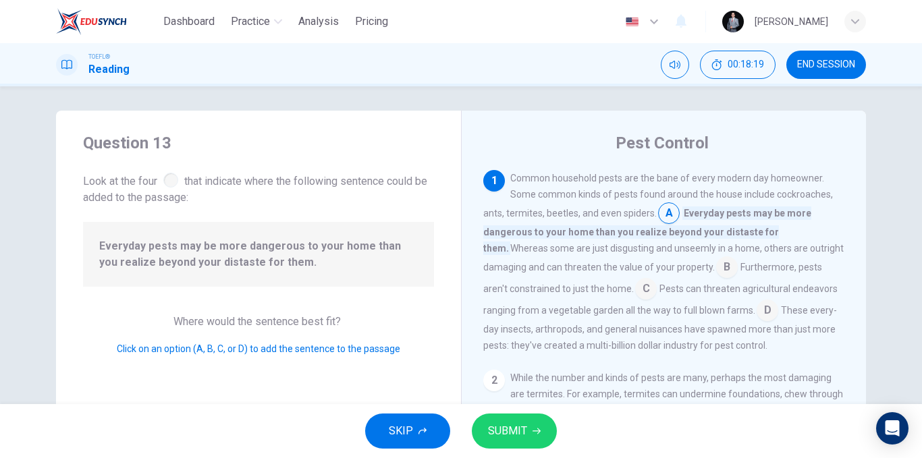
click at [535, 445] on button "SUBMIT" at bounding box center [514, 431] width 85 height 35
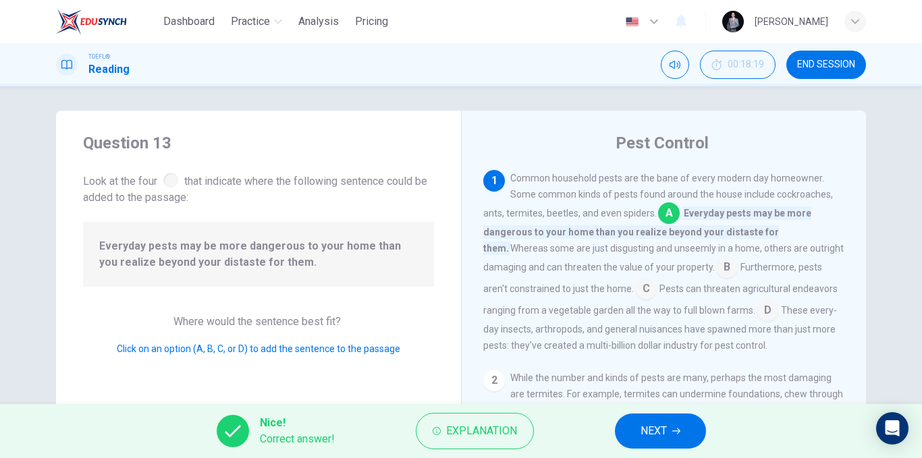
click at [676, 430] on icon "button" at bounding box center [676, 431] width 8 height 8
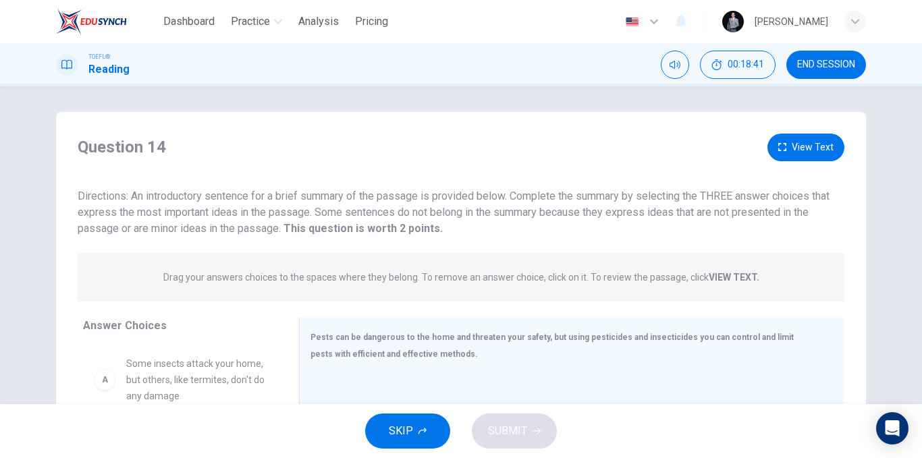
scroll to position [0, 0]
click at [811, 138] on button "View Text" at bounding box center [805, 149] width 77 height 28
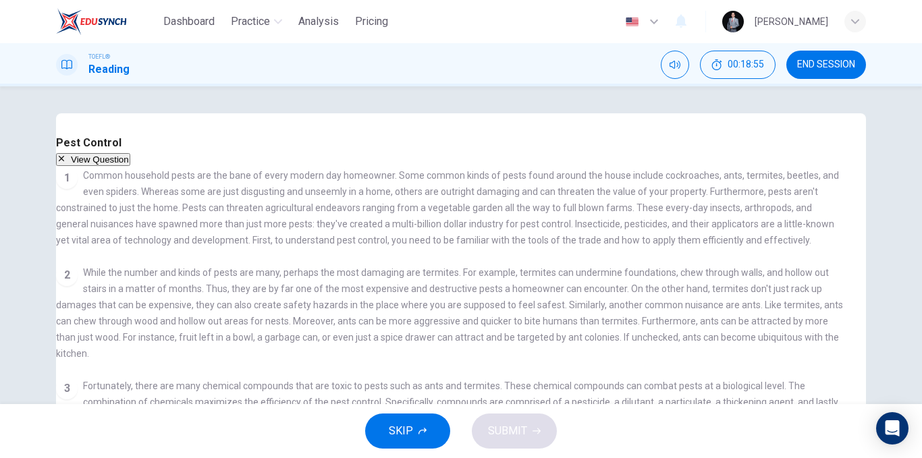
click at [130, 153] on button "View Question" at bounding box center [93, 159] width 74 height 13
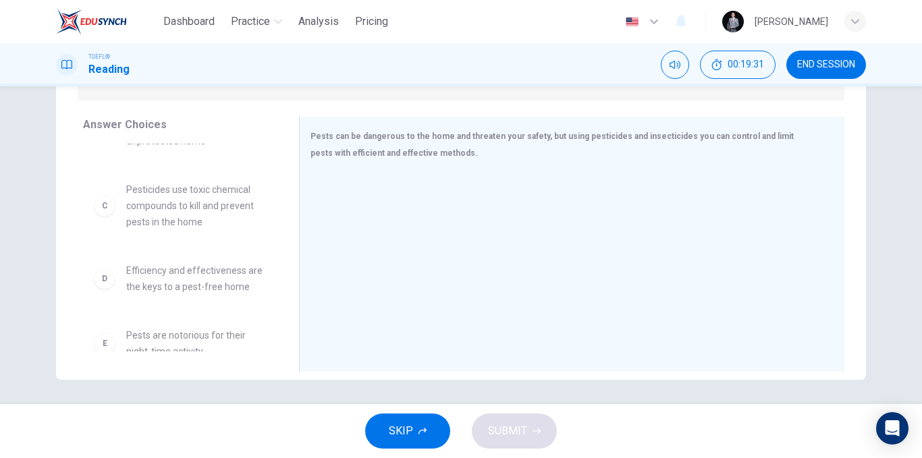
scroll to position [202, 0]
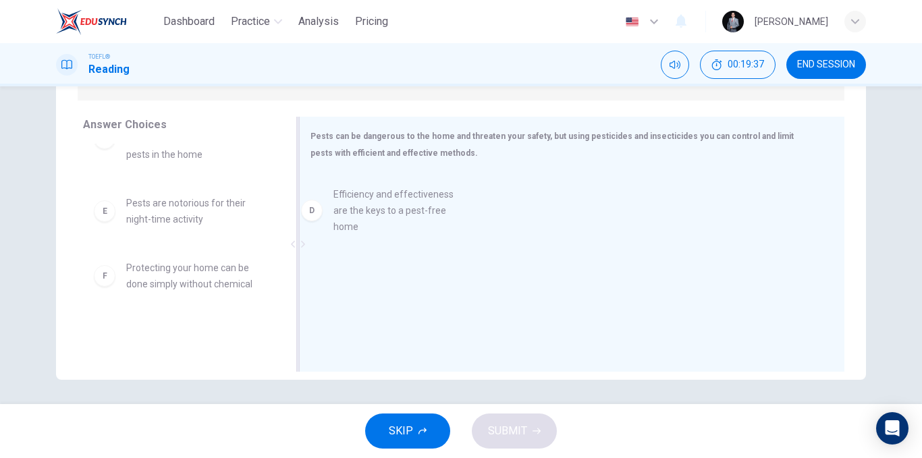
drag, startPoint x: 218, startPoint y: 223, endPoint x: 440, endPoint y: 214, distance: 222.2
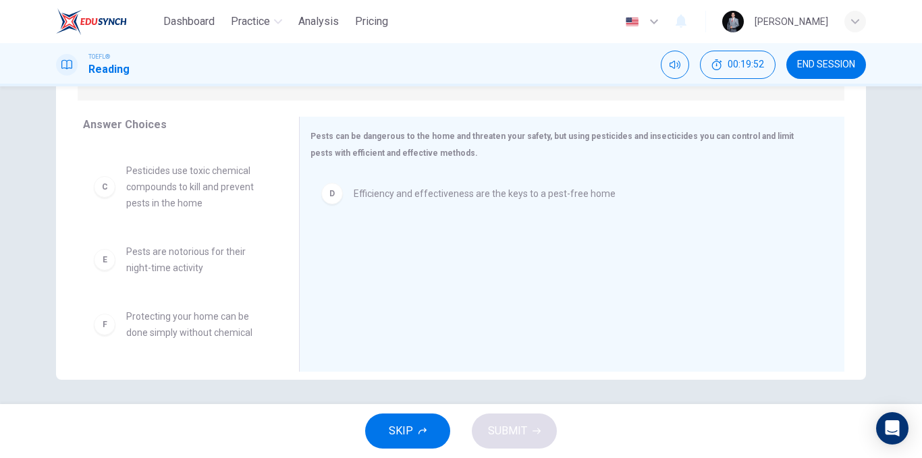
scroll to position [205, 0]
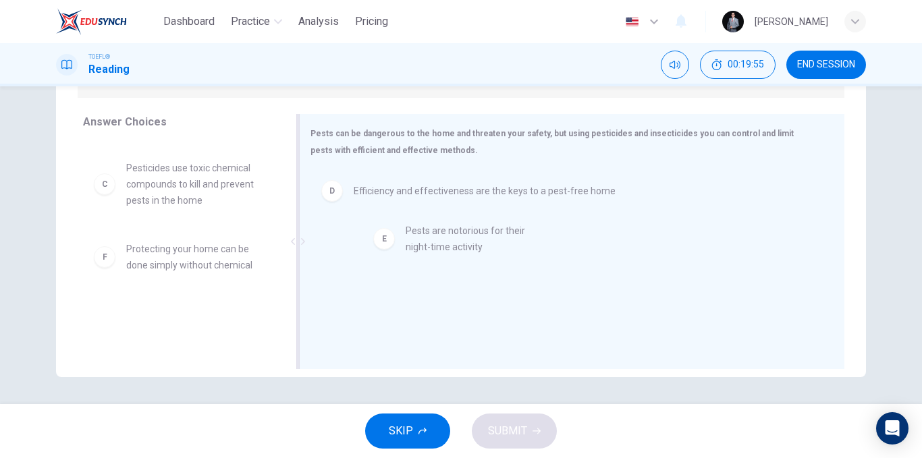
drag, startPoint x: 199, startPoint y: 268, endPoint x: 489, endPoint y: 246, distance: 291.0
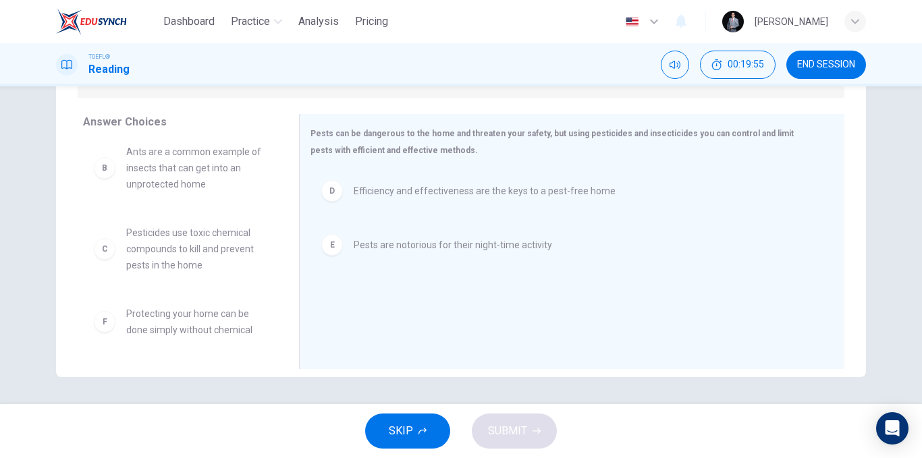
scroll to position [89, 0]
drag, startPoint x: 232, startPoint y: 333, endPoint x: 236, endPoint y: 339, distance: 7.3
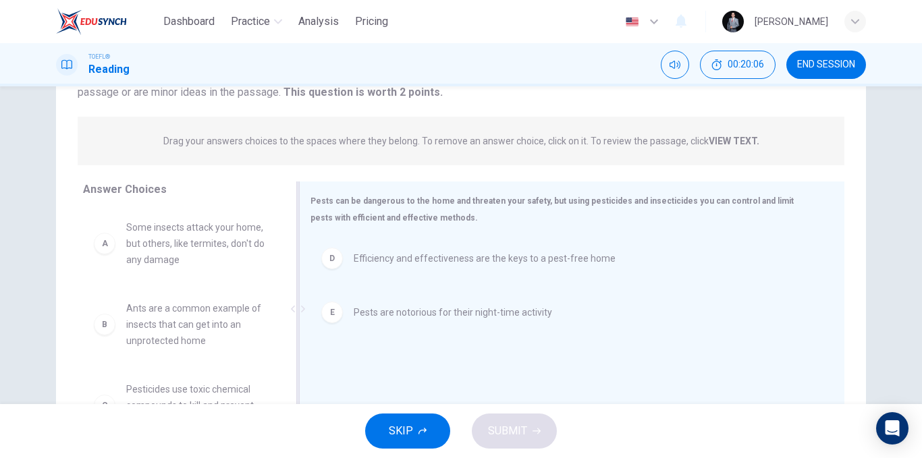
scroll to position [205, 0]
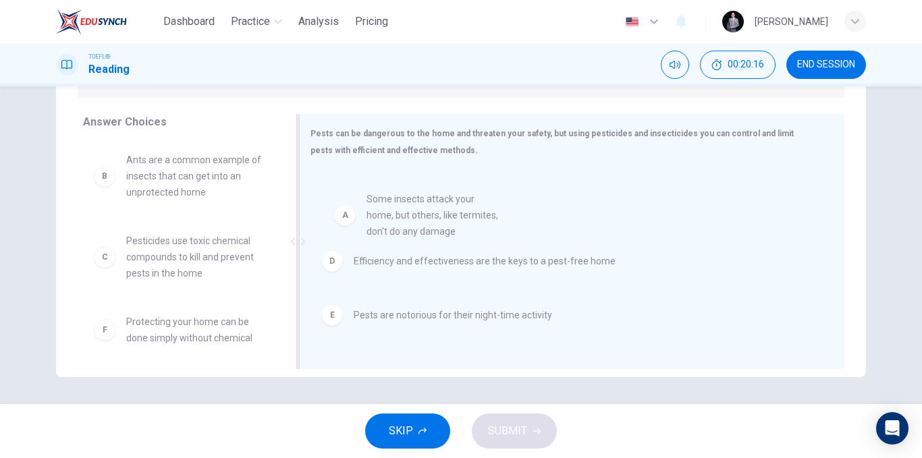
drag, startPoint x: 223, startPoint y: 194, endPoint x: 495, endPoint y: 240, distance: 276.5
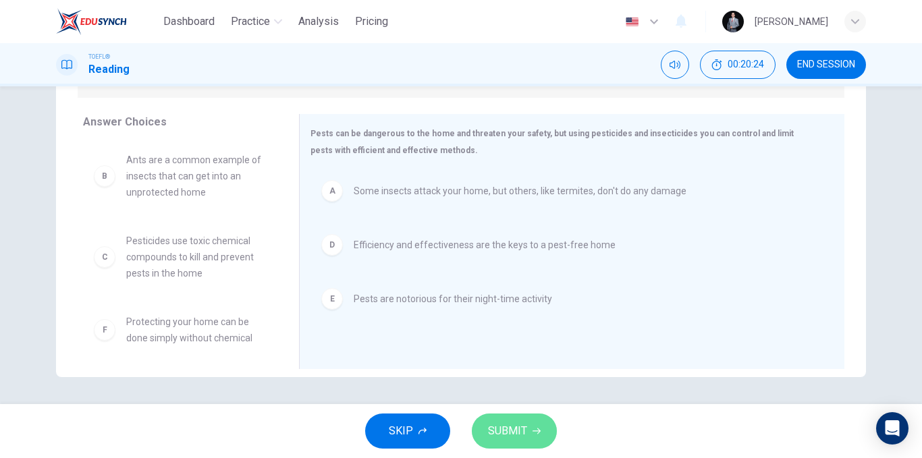
click at [533, 433] on icon "button" at bounding box center [537, 431] width 8 height 8
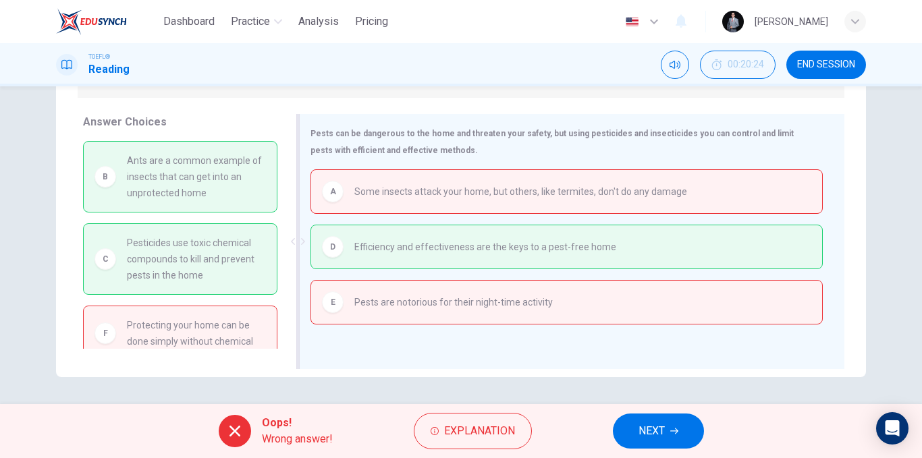
drag, startPoint x: 161, startPoint y: 192, endPoint x: 351, endPoint y: 207, distance: 190.2
click at [351, 207] on div "Answer Choices B Ants are a common example of insects that can get into an unpr…" at bounding box center [461, 245] width 810 height 262
drag, startPoint x: 261, startPoint y: 263, endPoint x: 410, endPoint y: 261, distance: 149.2
click at [393, 258] on div "Answer Choices B Ants are a common example of insects that can get into an unpr…" at bounding box center [461, 245] width 810 height 262
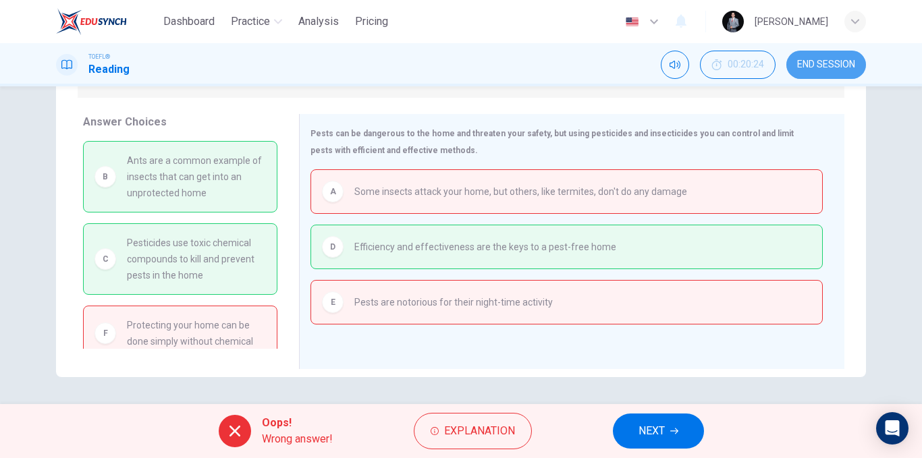
click at [827, 62] on span "END SESSION" at bounding box center [826, 64] width 58 height 11
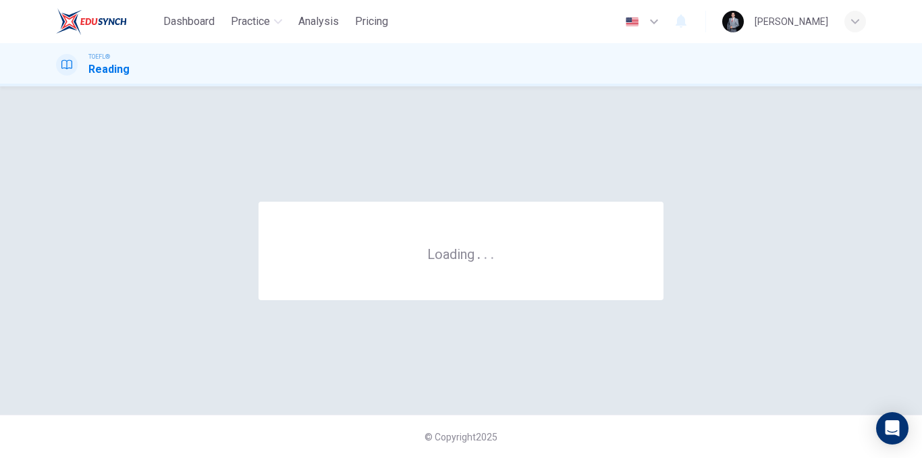
scroll to position [0, 0]
